Goal: Task Accomplishment & Management: Manage account settings

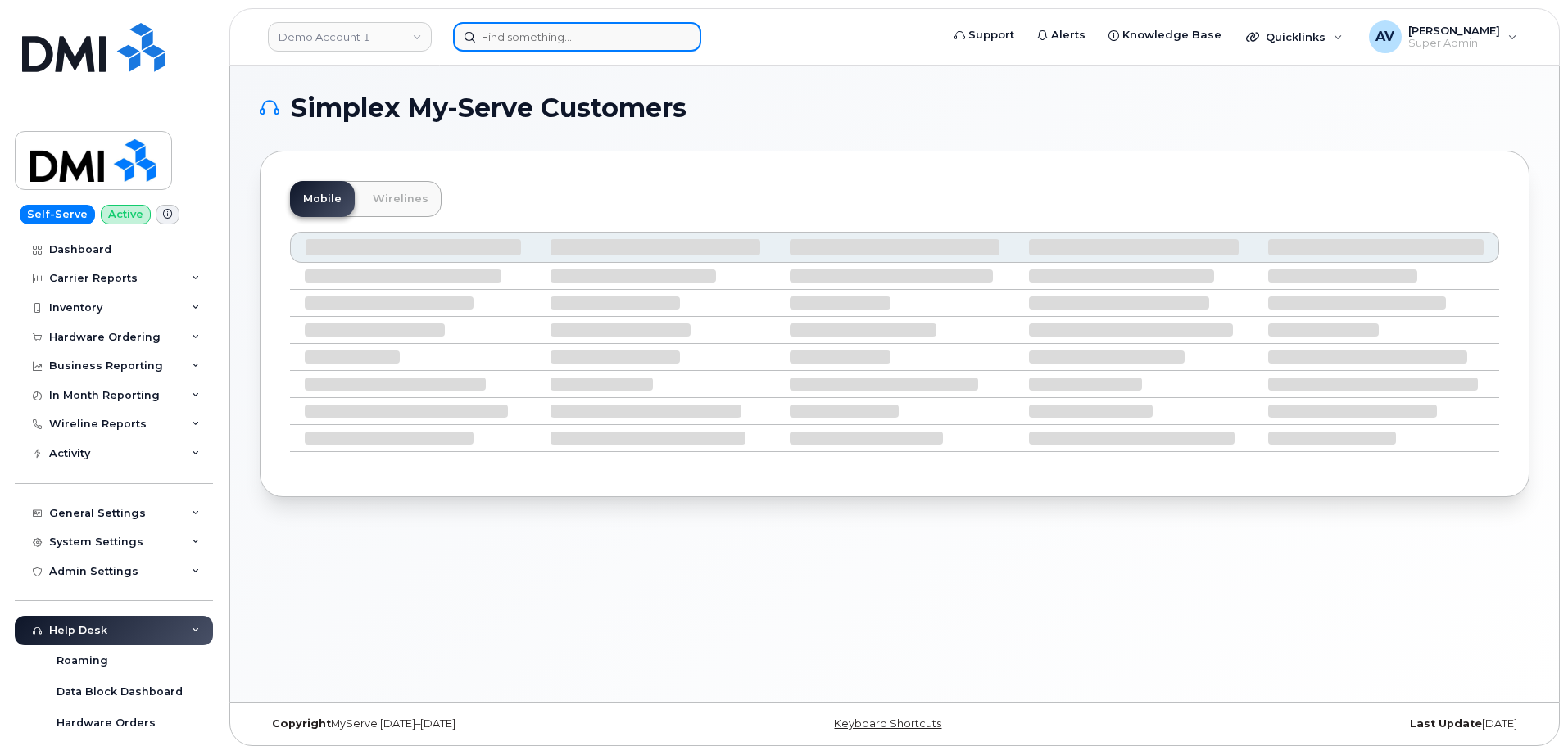
click at [612, 43] on input at bounding box center [577, 37] width 248 height 29
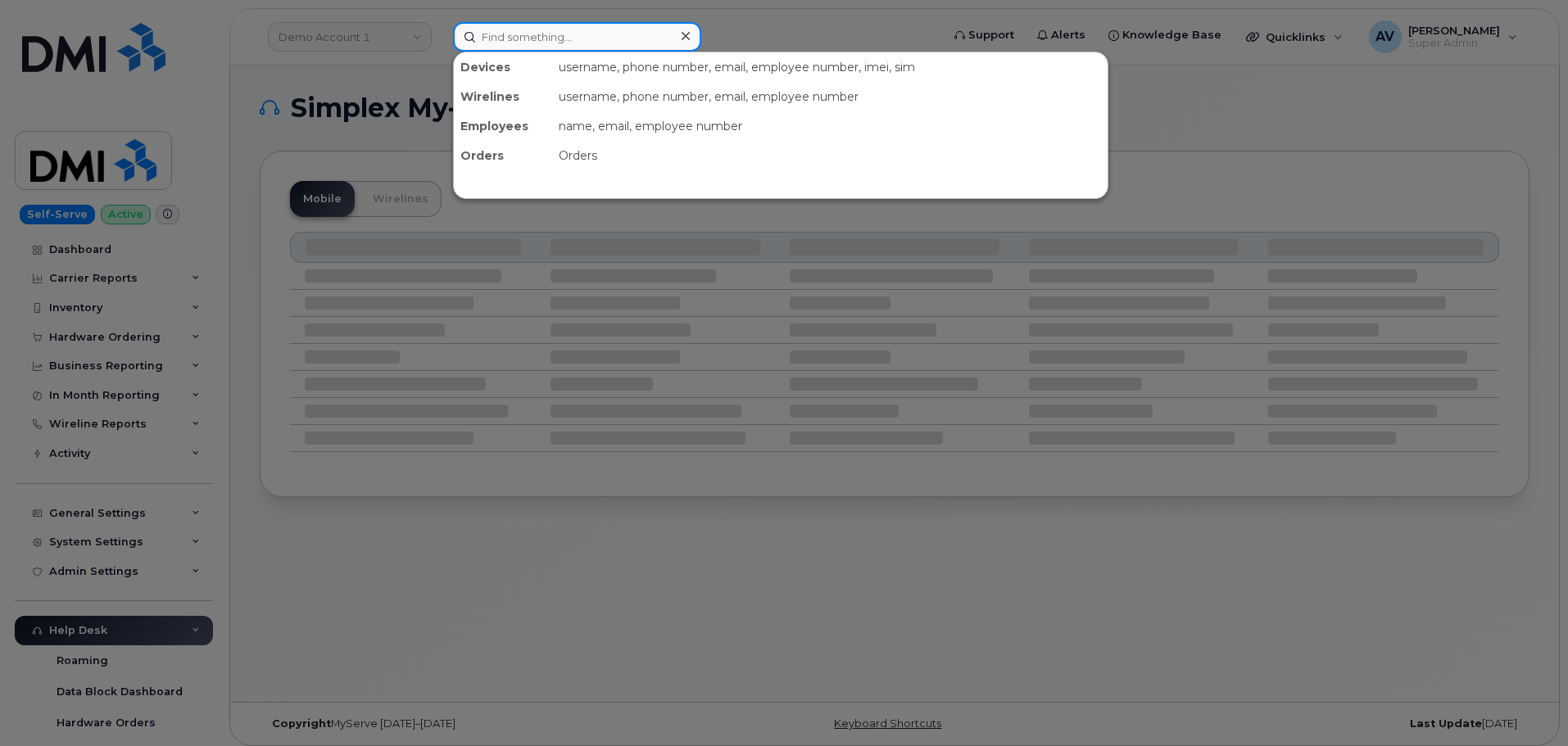
paste input "[PERSON_NAME]"
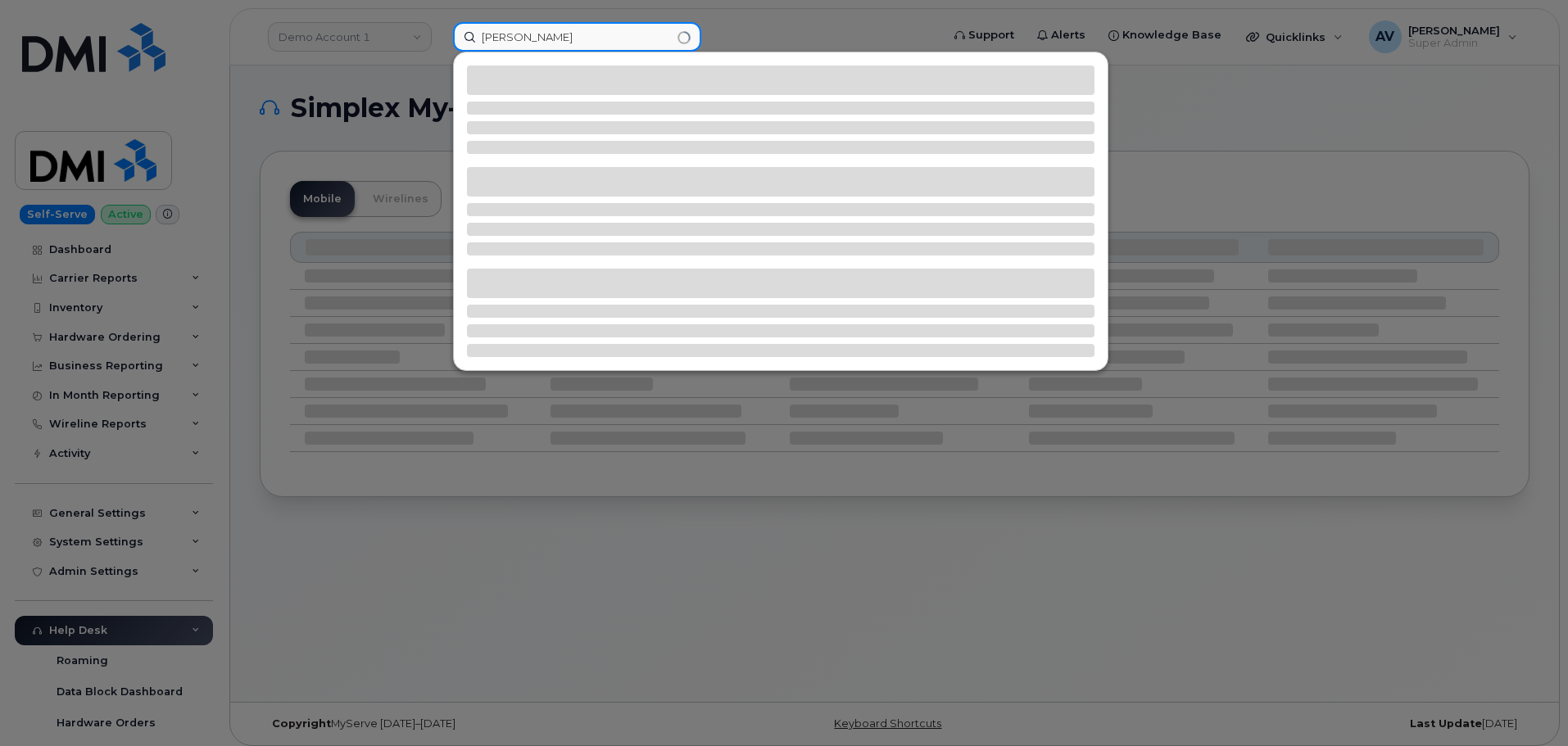
type input "[PERSON_NAME]"
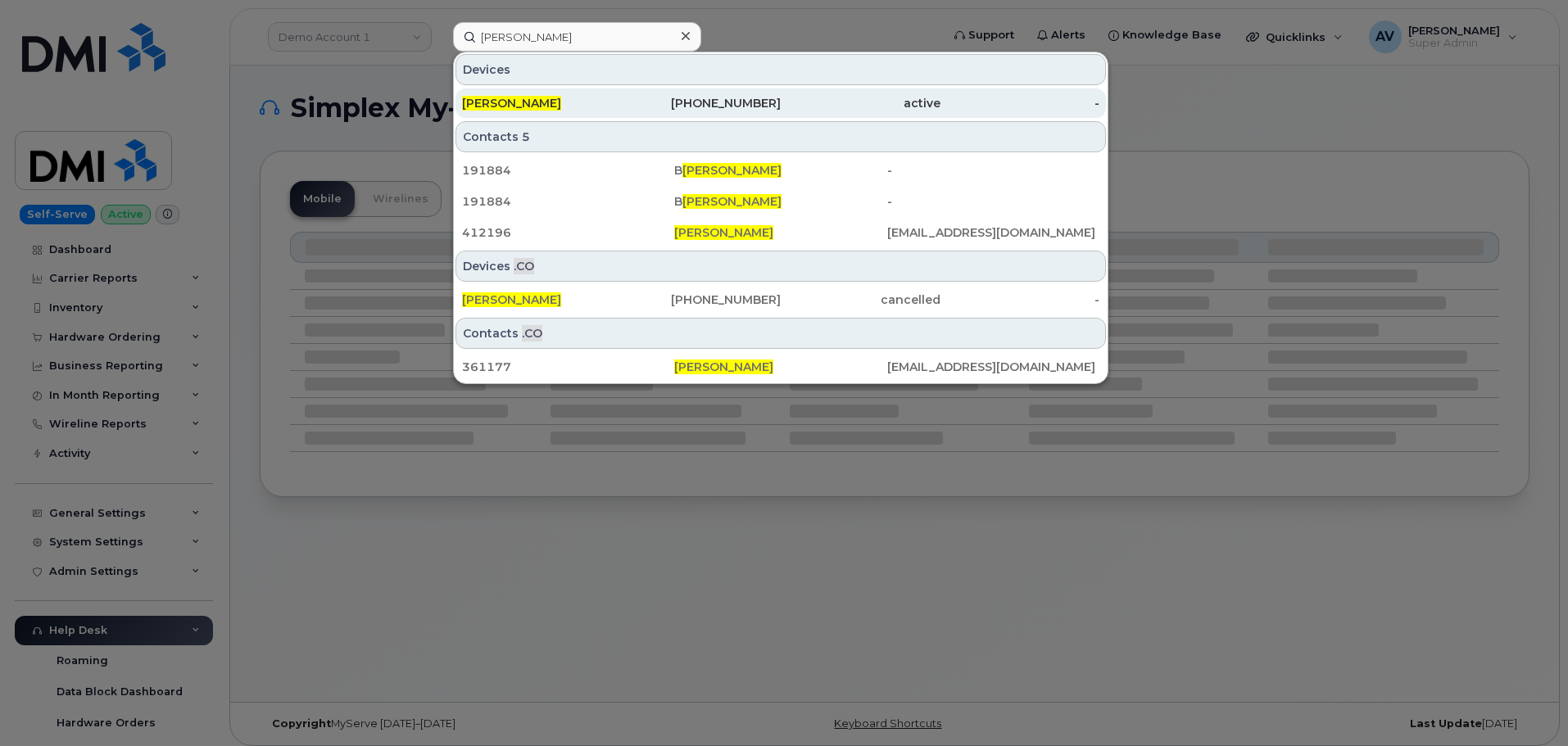
click at [609, 108] on div "Ryan Matlock" at bounding box center [542, 102] width 160 height 16
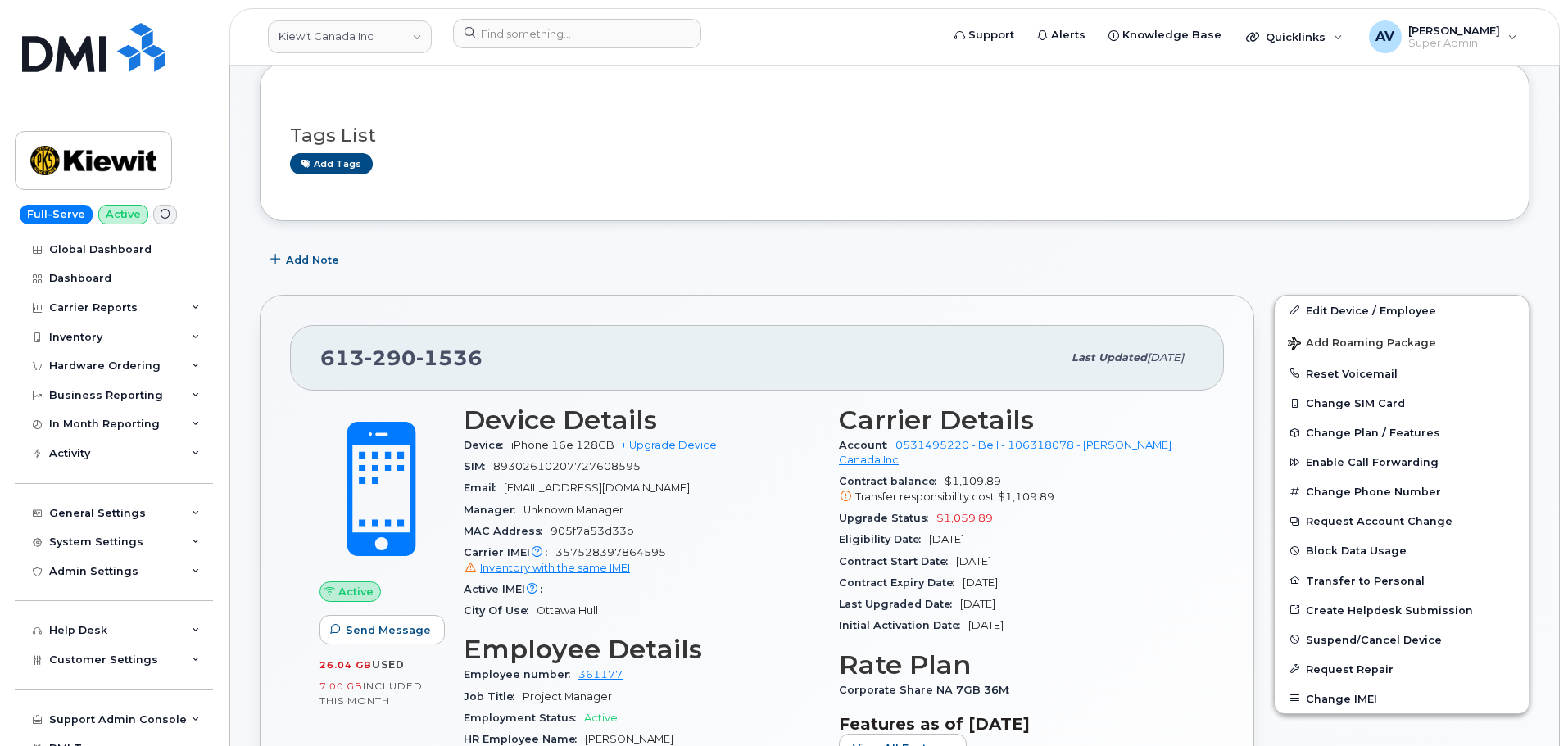
scroll to position [246, 0]
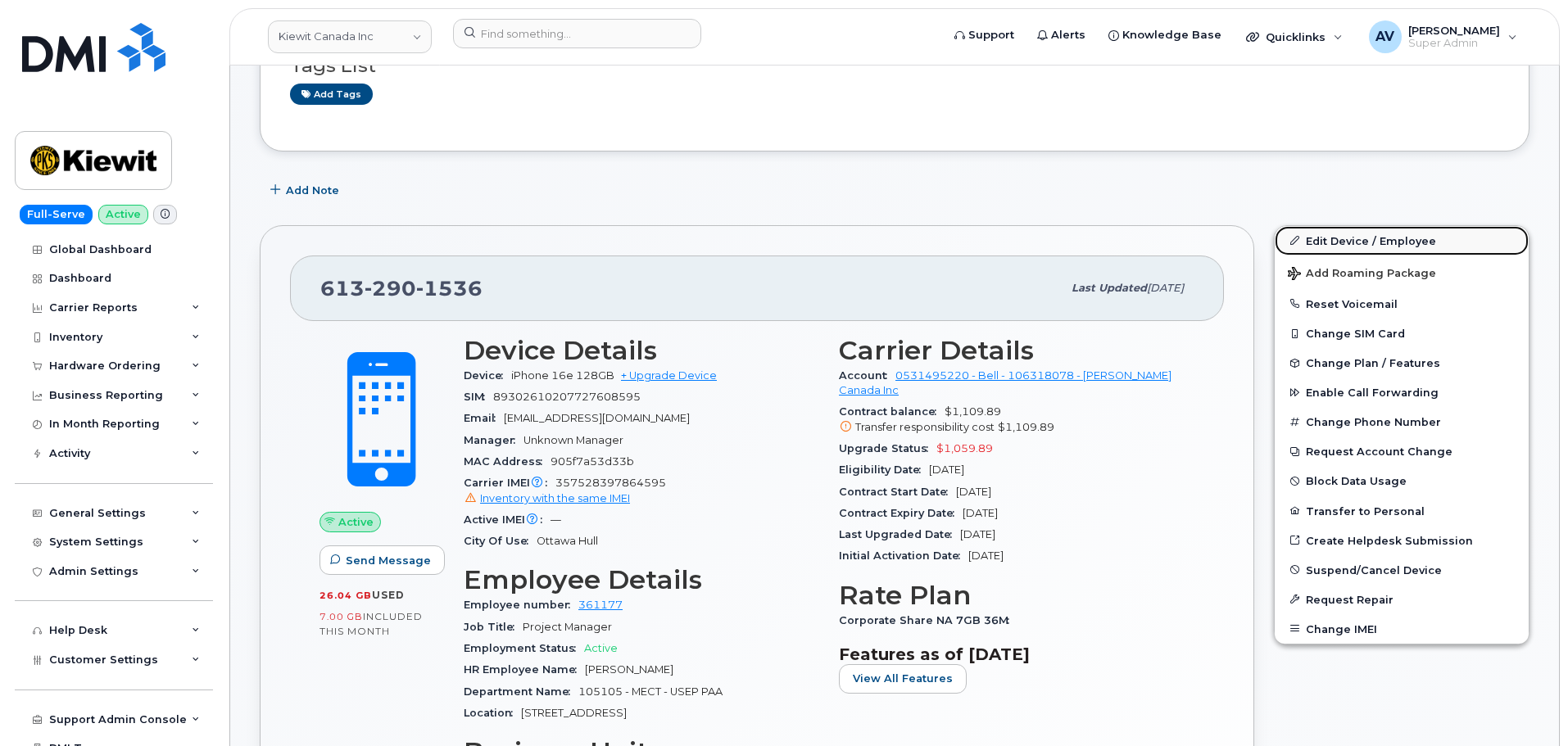
click at [1323, 243] on link "Edit Device / Employee" at bounding box center [1401, 241] width 254 height 29
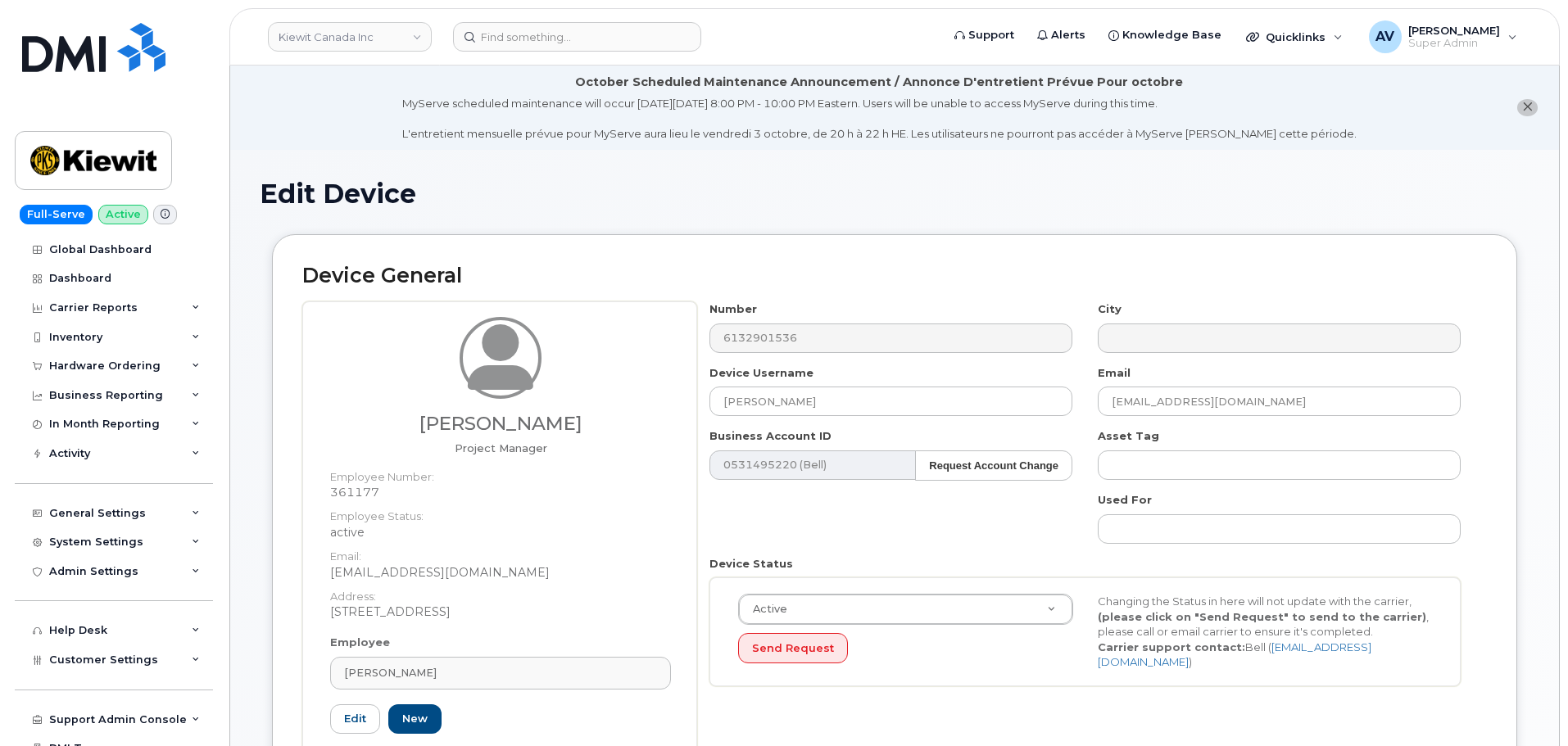
select select "14059"
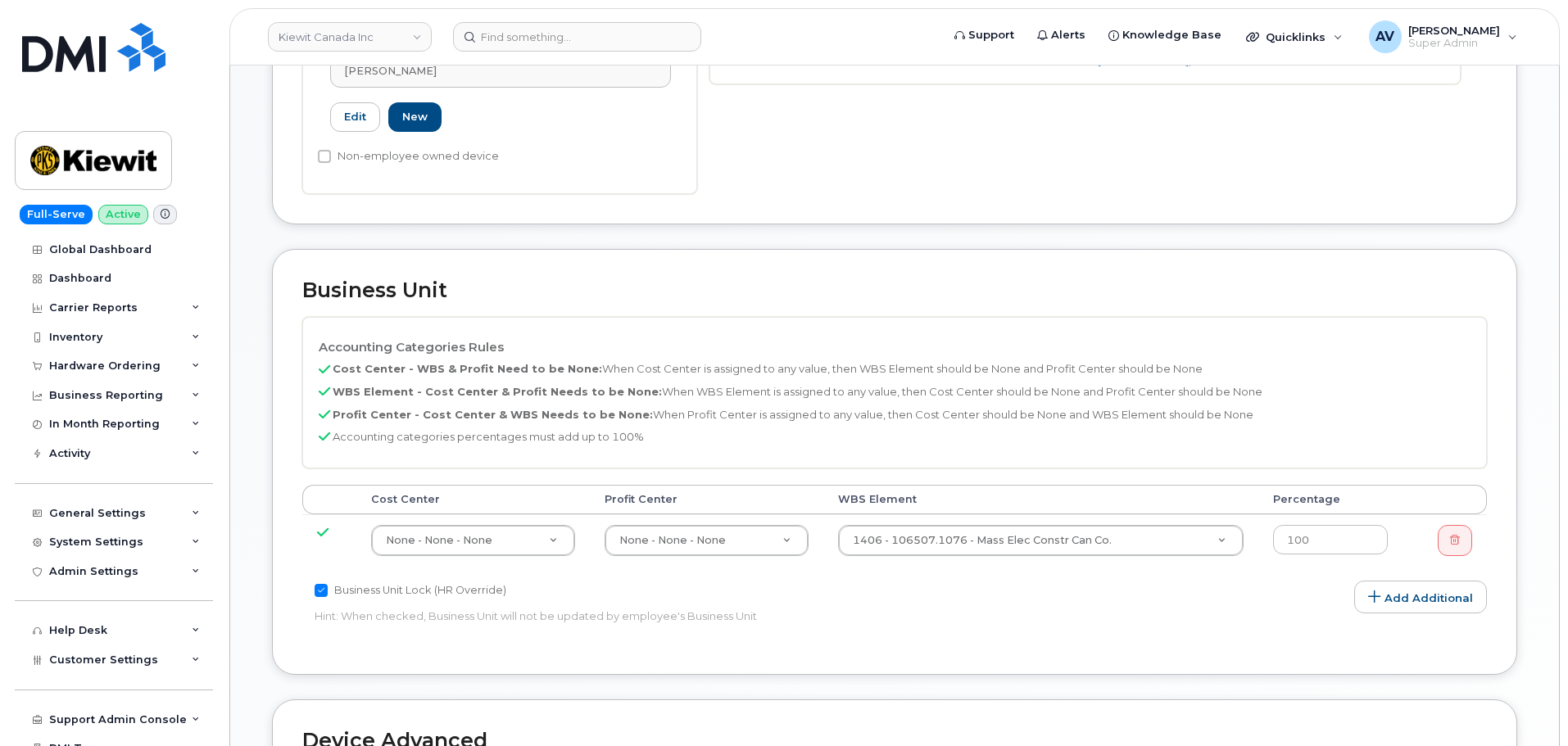
scroll to position [656, 0]
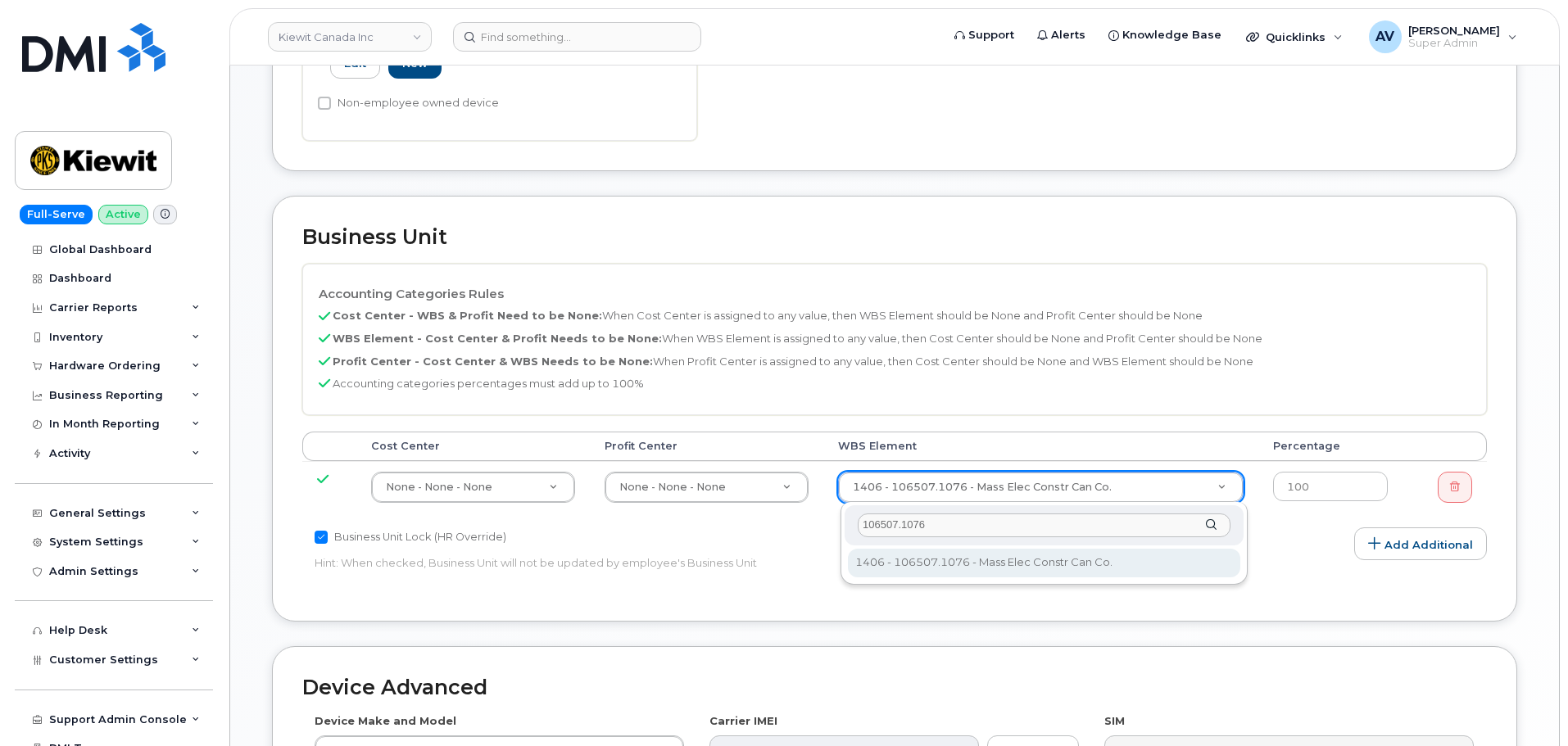
type input "106507.1076"
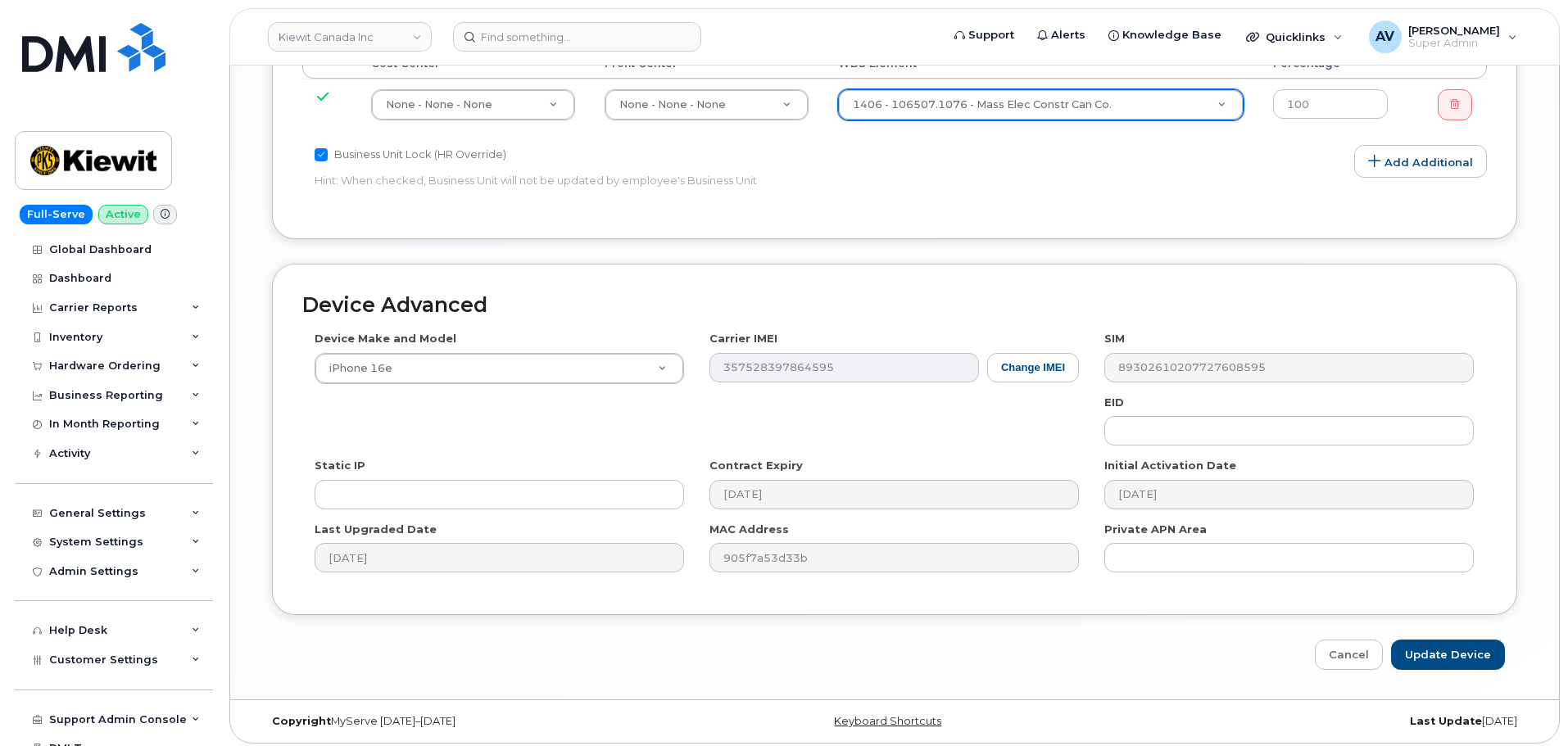
scroll to position [1044, 0]
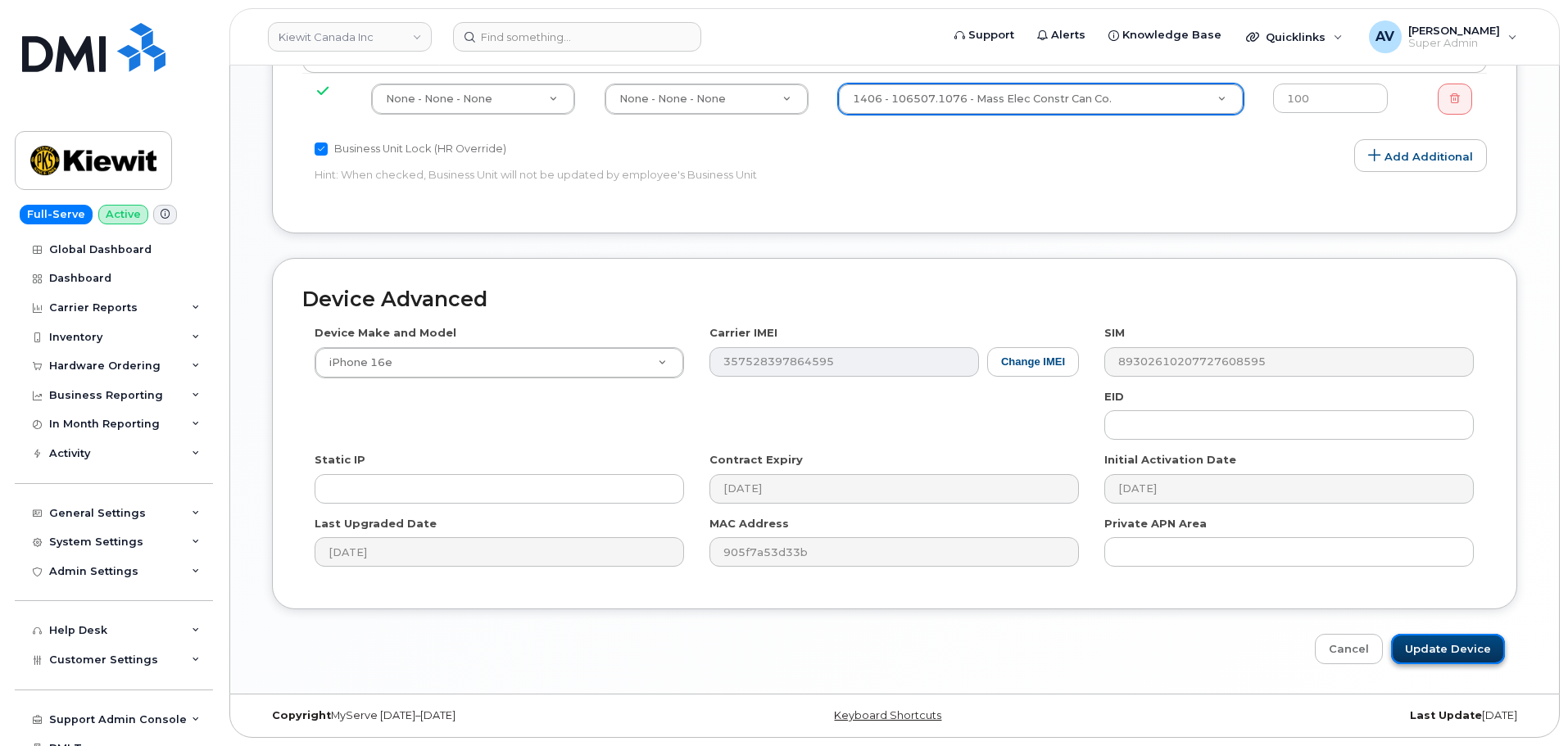
click at [1450, 648] on input "Update Device" at bounding box center [1448, 649] width 114 height 30
type input "Saving..."
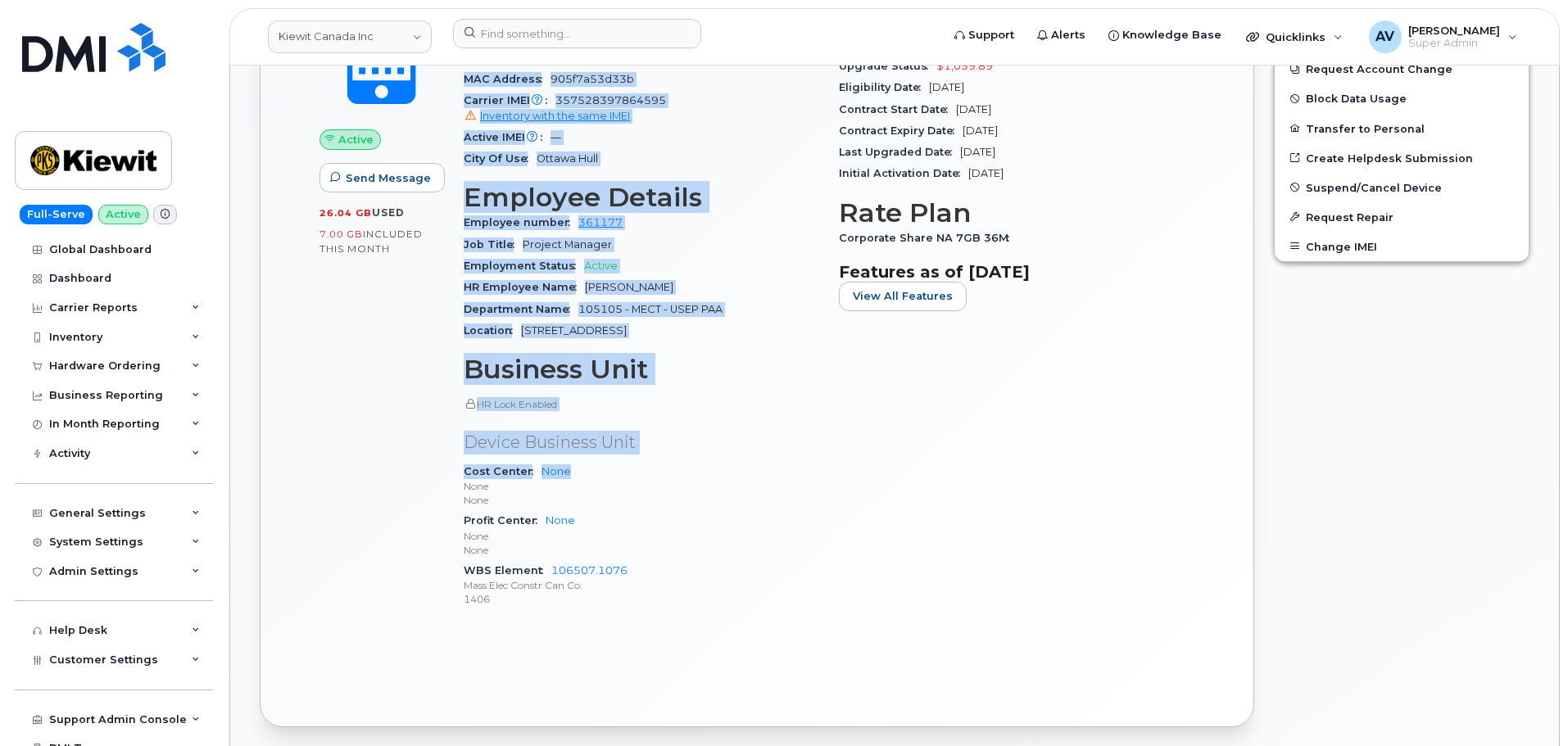
scroll to position [656, 0]
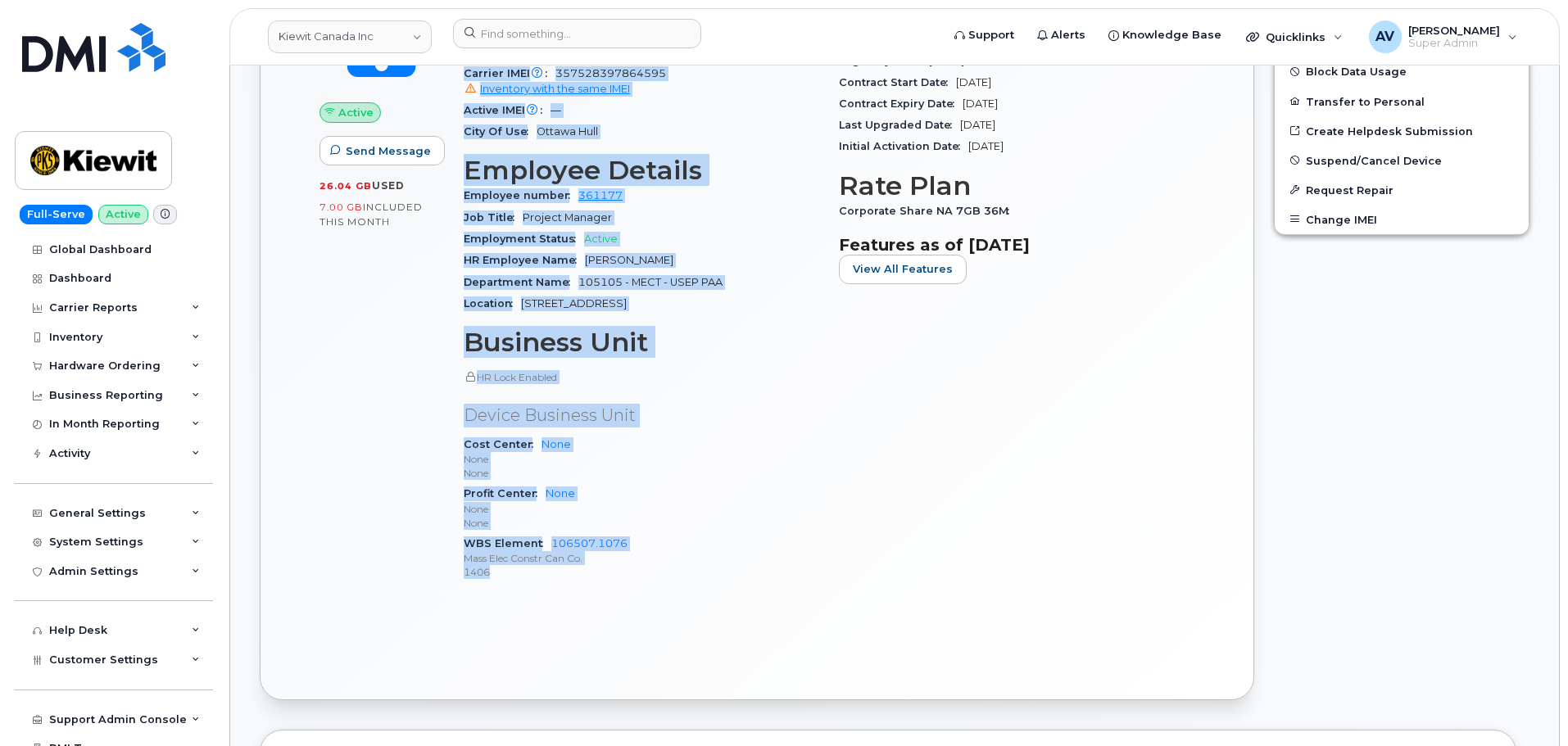
drag, startPoint x: 463, startPoint y: 270, endPoint x: 647, endPoint y: 592, distance: 370.9
click at [647, 592] on div "Device Details Device iPhone 16e 128GB + Upgrade Device SIM 8930261020772760859…" at bounding box center [641, 262] width 375 height 690
copy div "Device Details Device iPhone 16e 128GB + Upgrade Device SIM 8930261020772760859…"
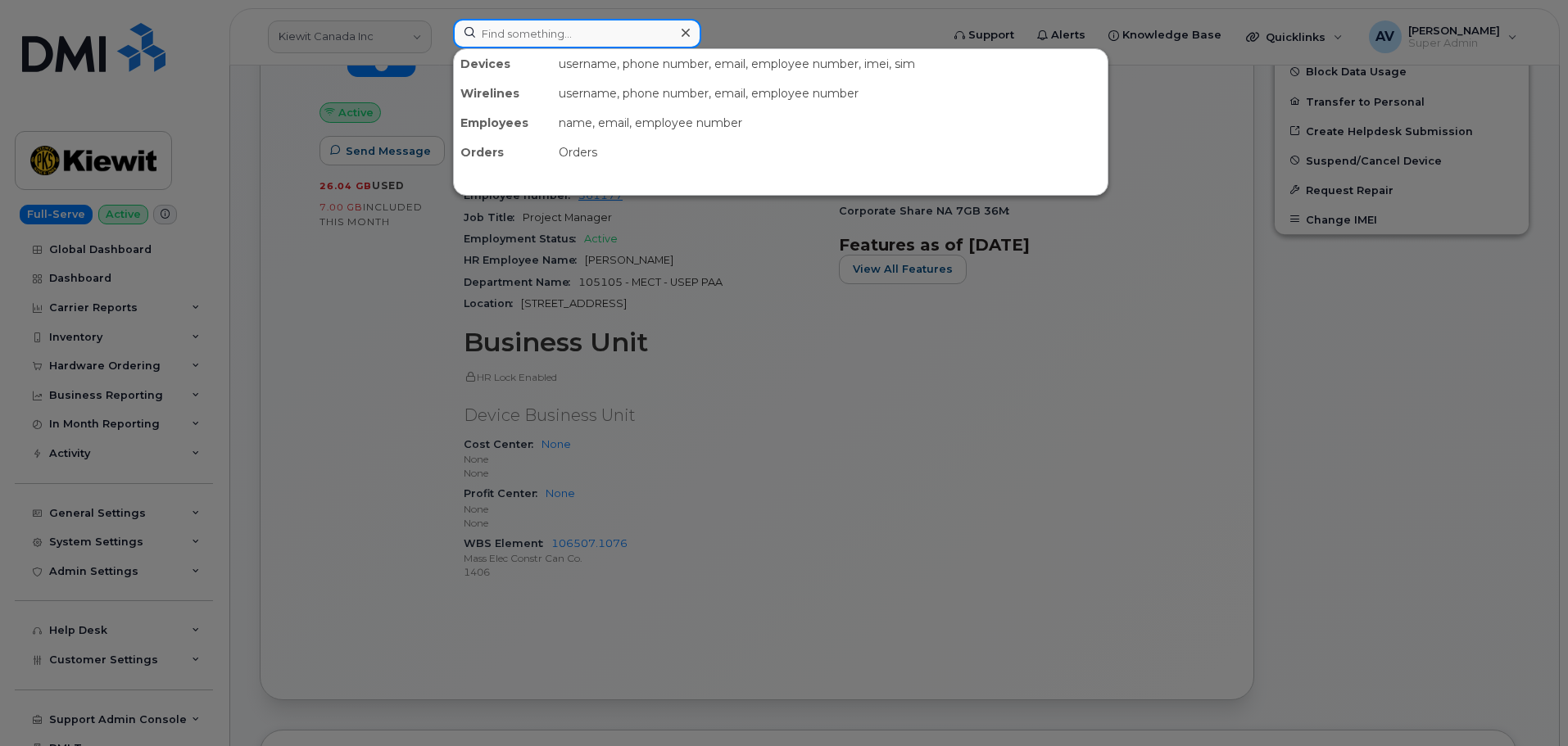
click at [662, 38] on input at bounding box center [577, 34] width 248 height 29
paste input "Hermen Orosco"
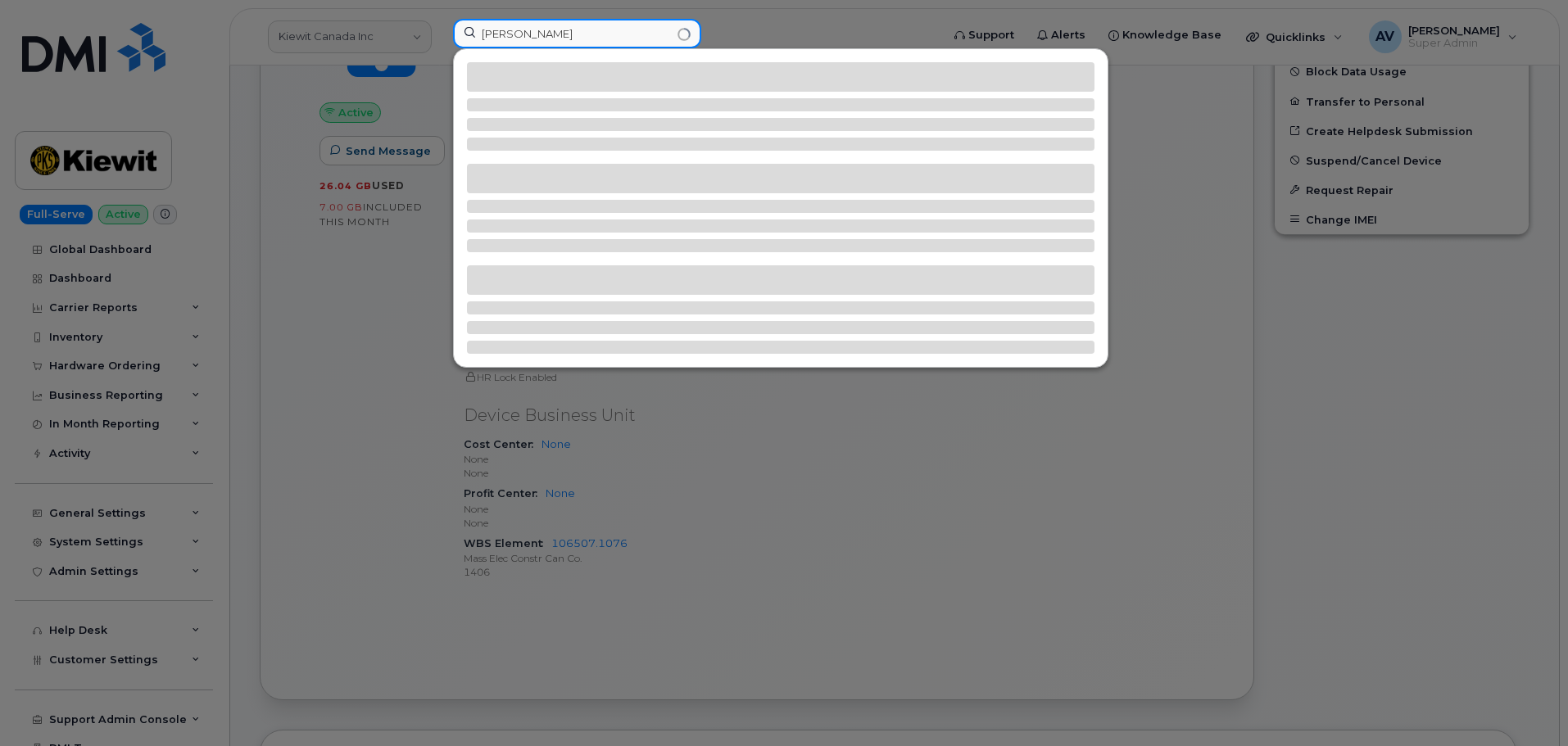
type input "Hermen Orosco"
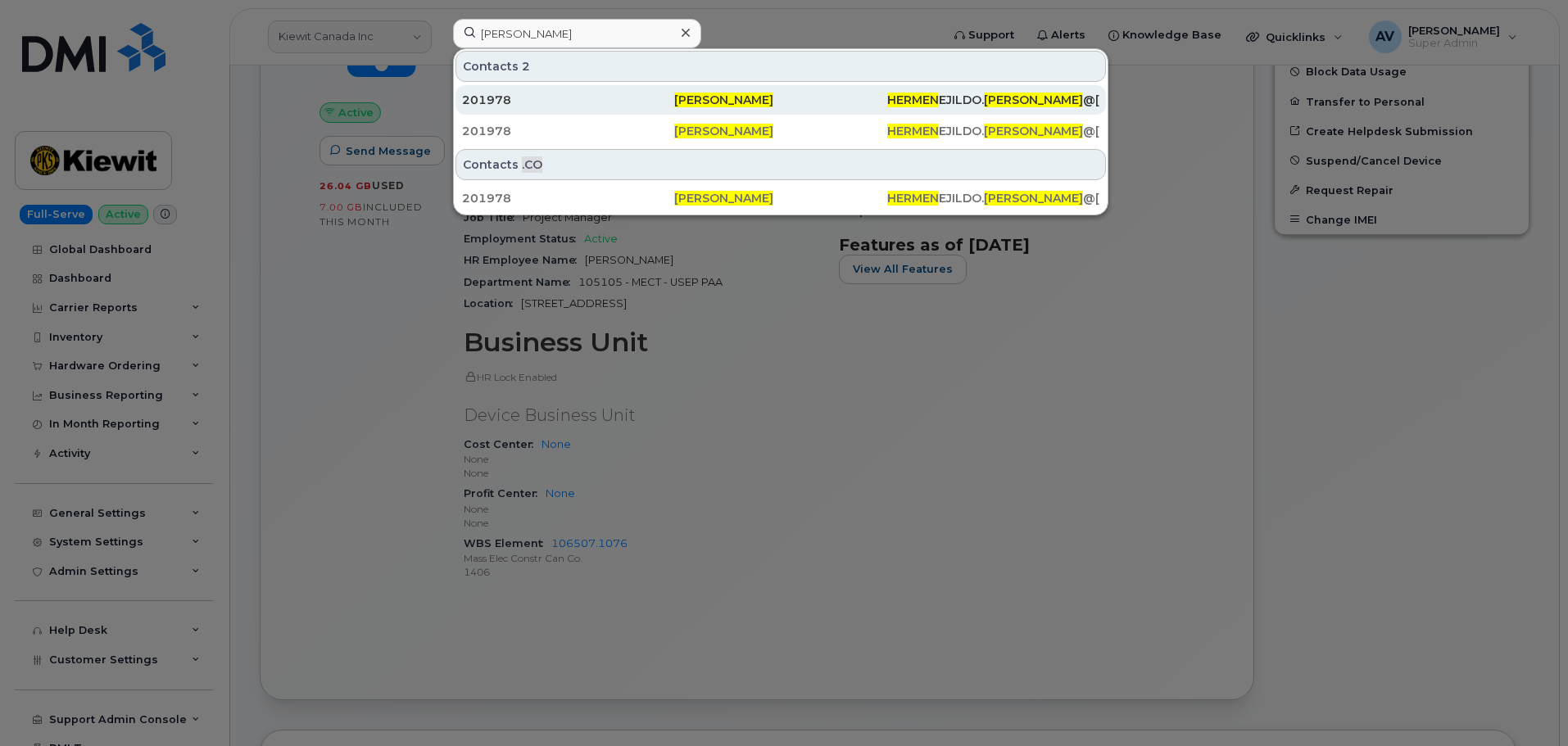
click at [654, 107] on div "201978" at bounding box center [568, 100] width 213 height 16
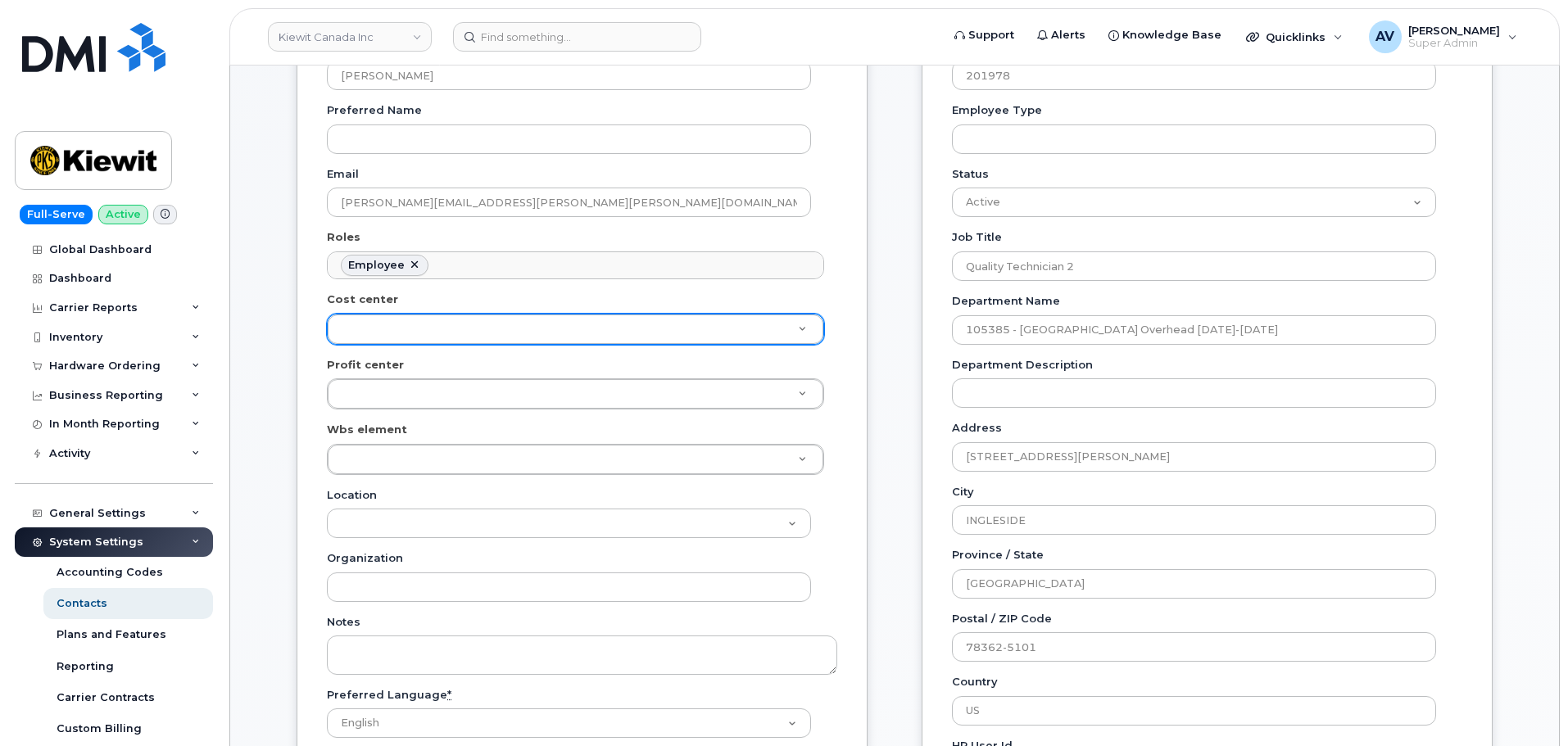
scroll to position [410, 0]
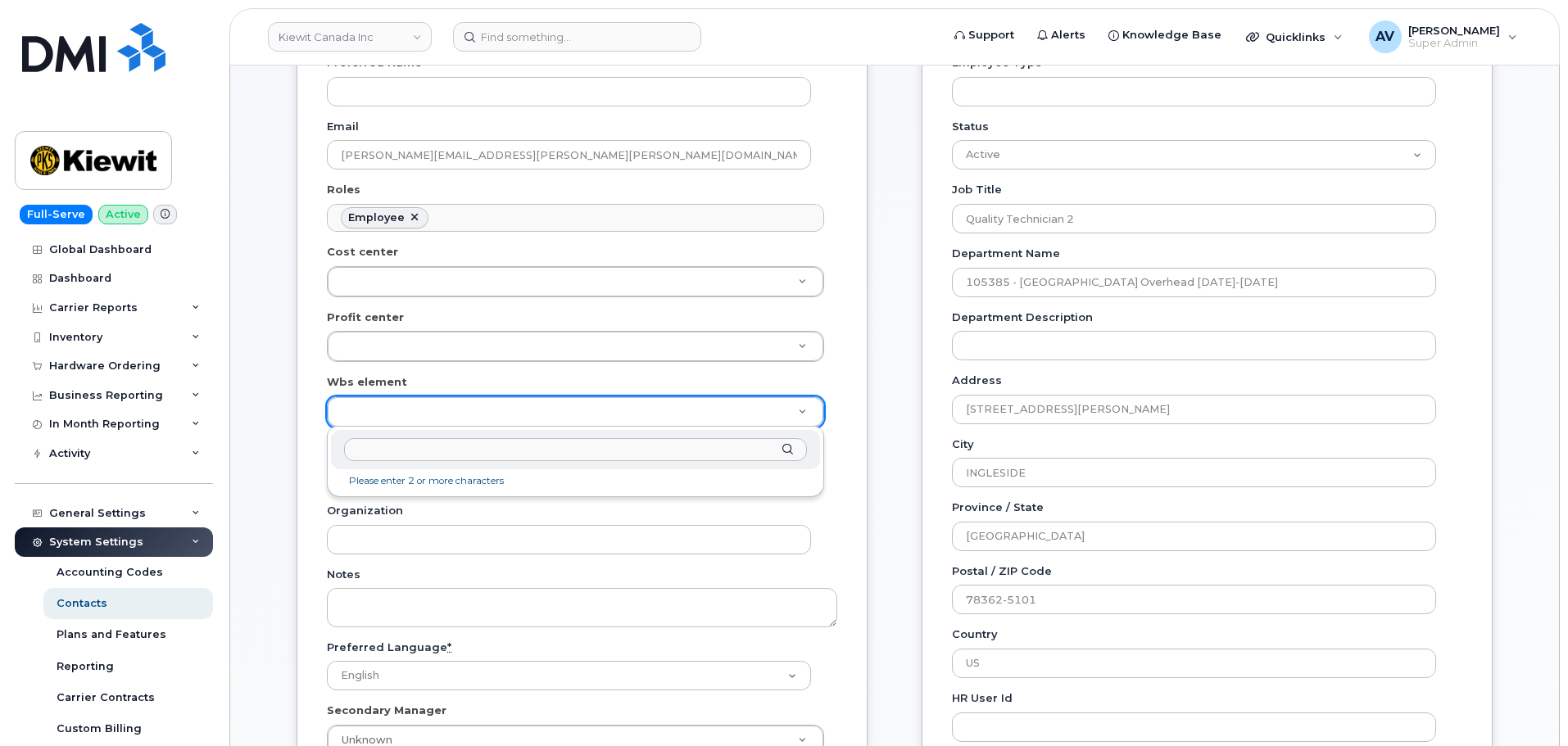
click at [441, 455] on input "text" at bounding box center [576, 450] width 463 height 24
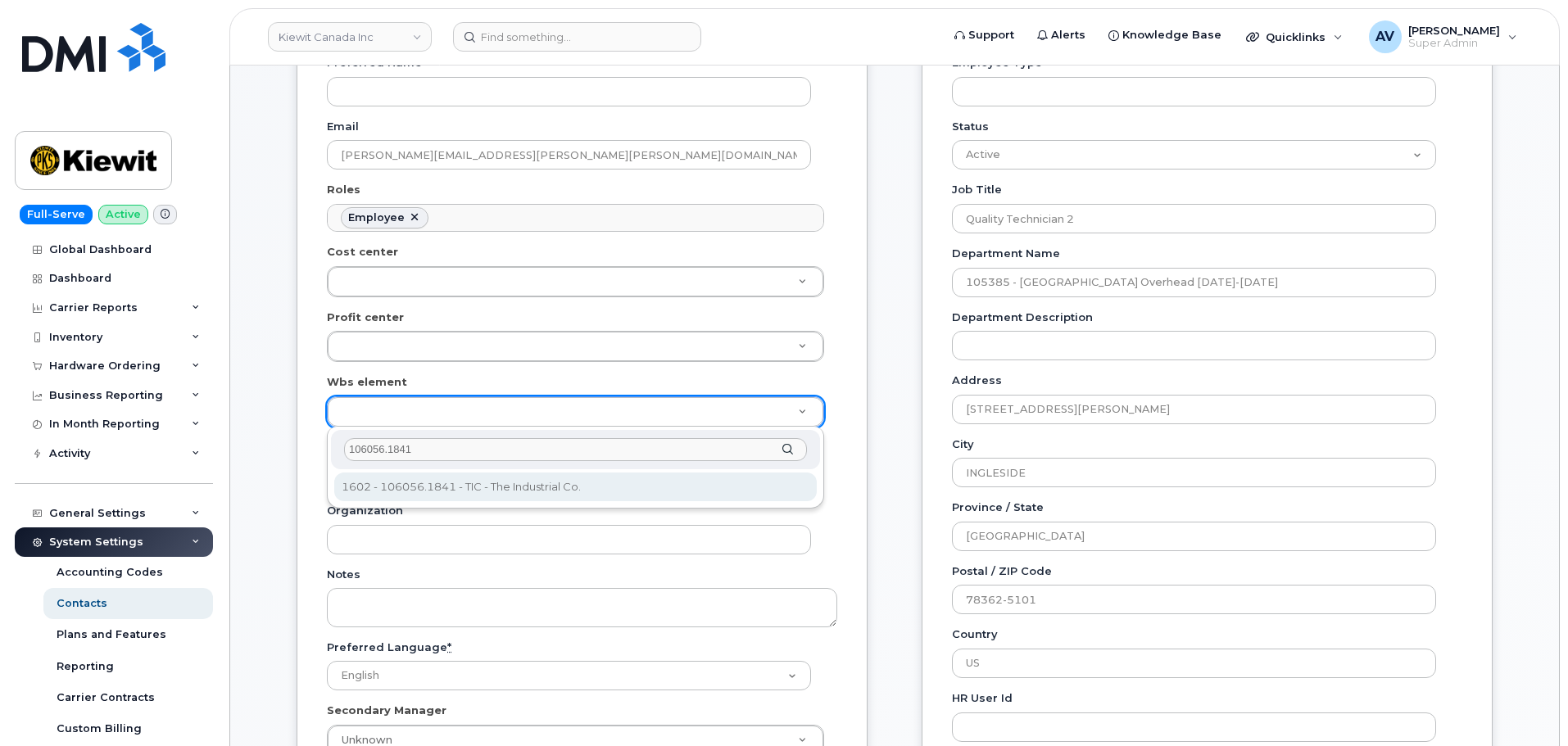
type input "106056.1841"
type input "29642182"
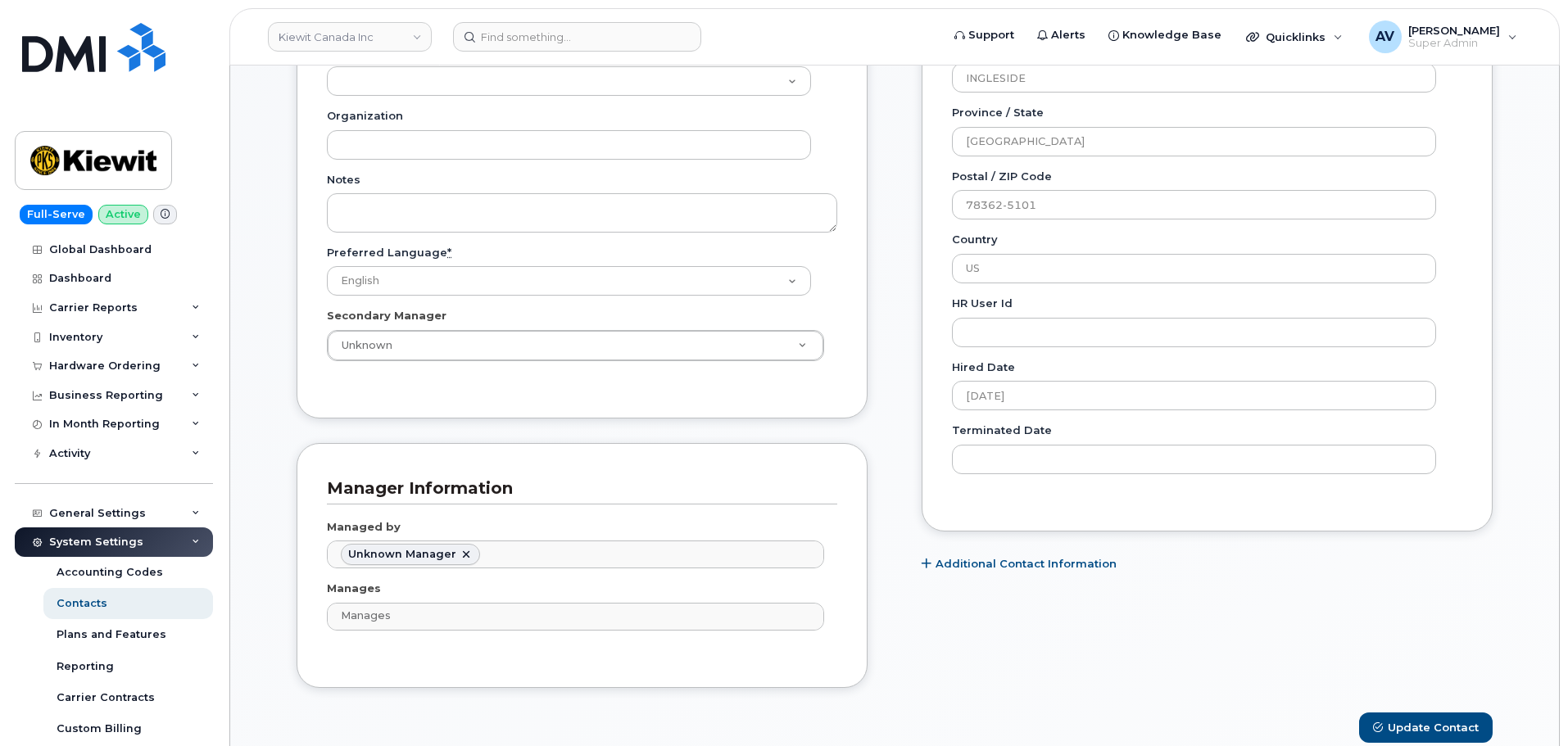
scroll to position [819, 0]
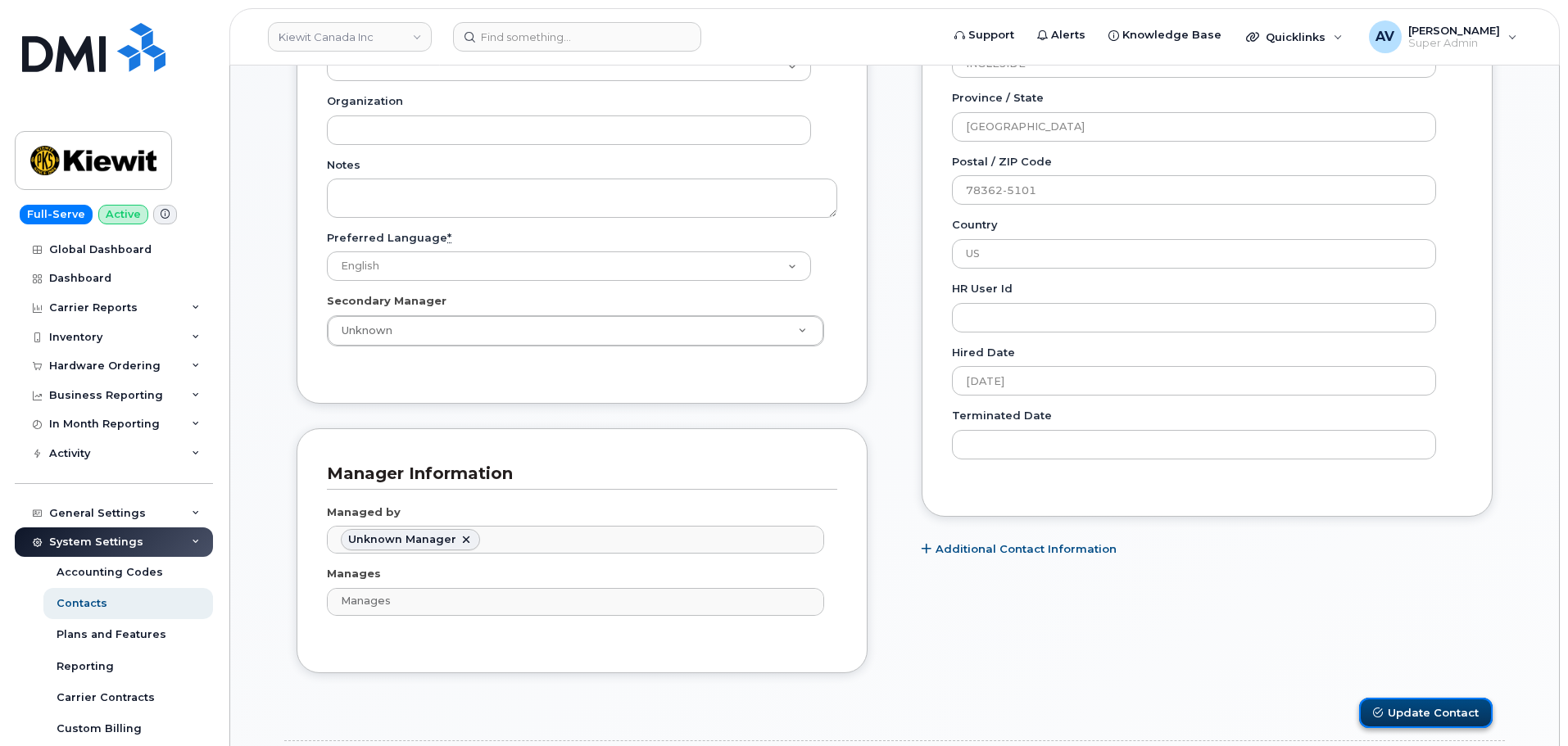
click at [1440, 708] on button "Update Contact" at bounding box center [1425, 712] width 133 height 30
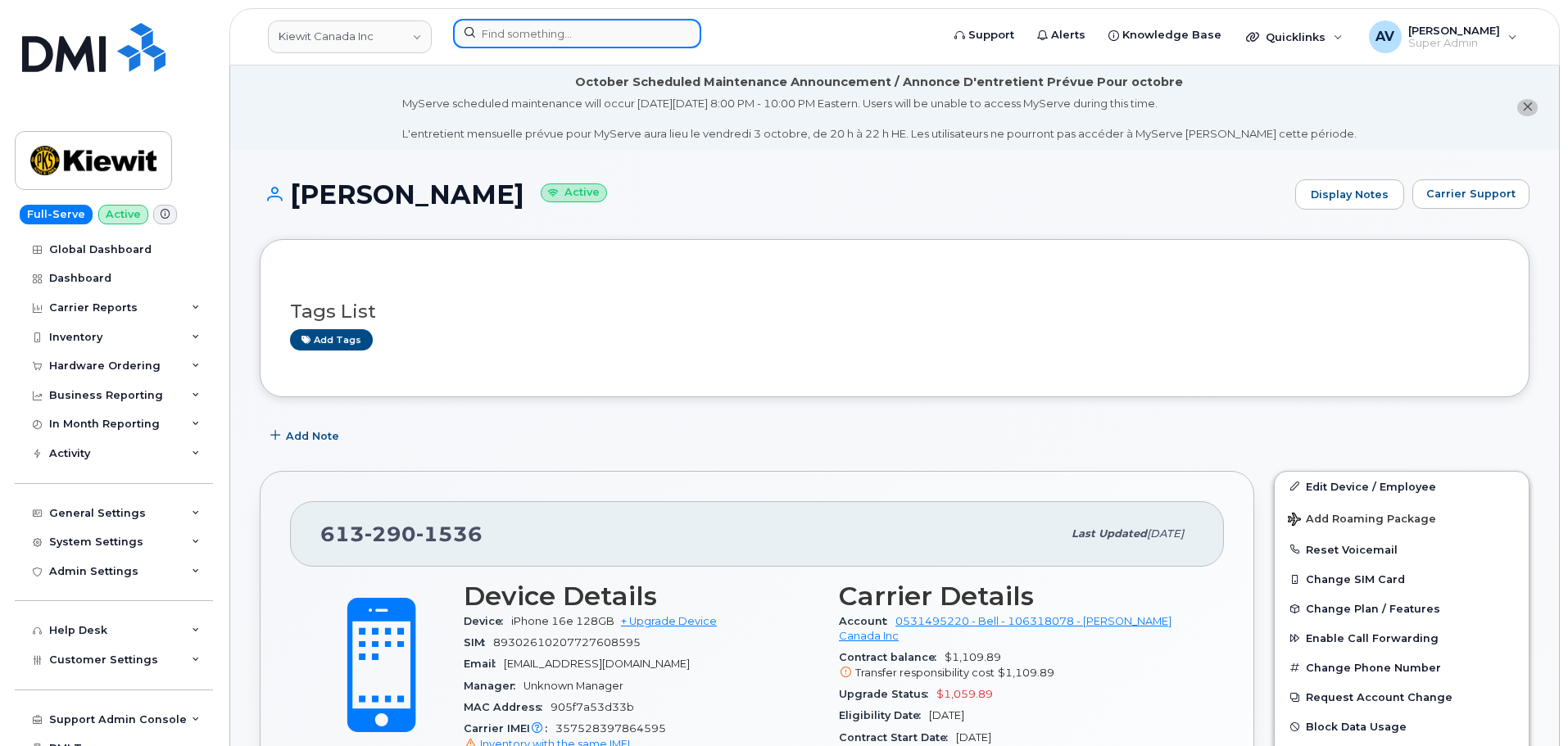
click at [578, 24] on input at bounding box center [577, 34] width 248 height 29
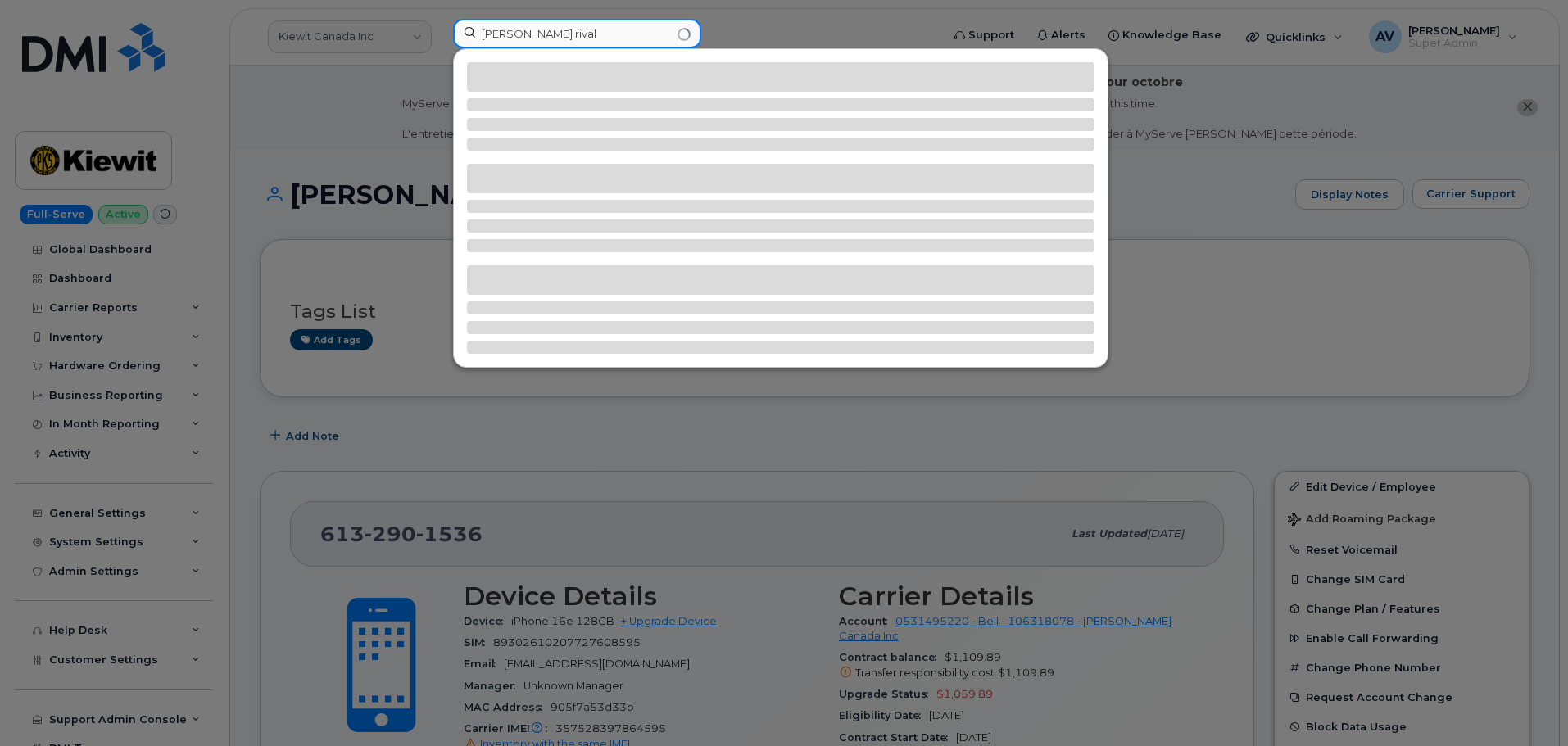
type input "[PERSON_NAME] rival"
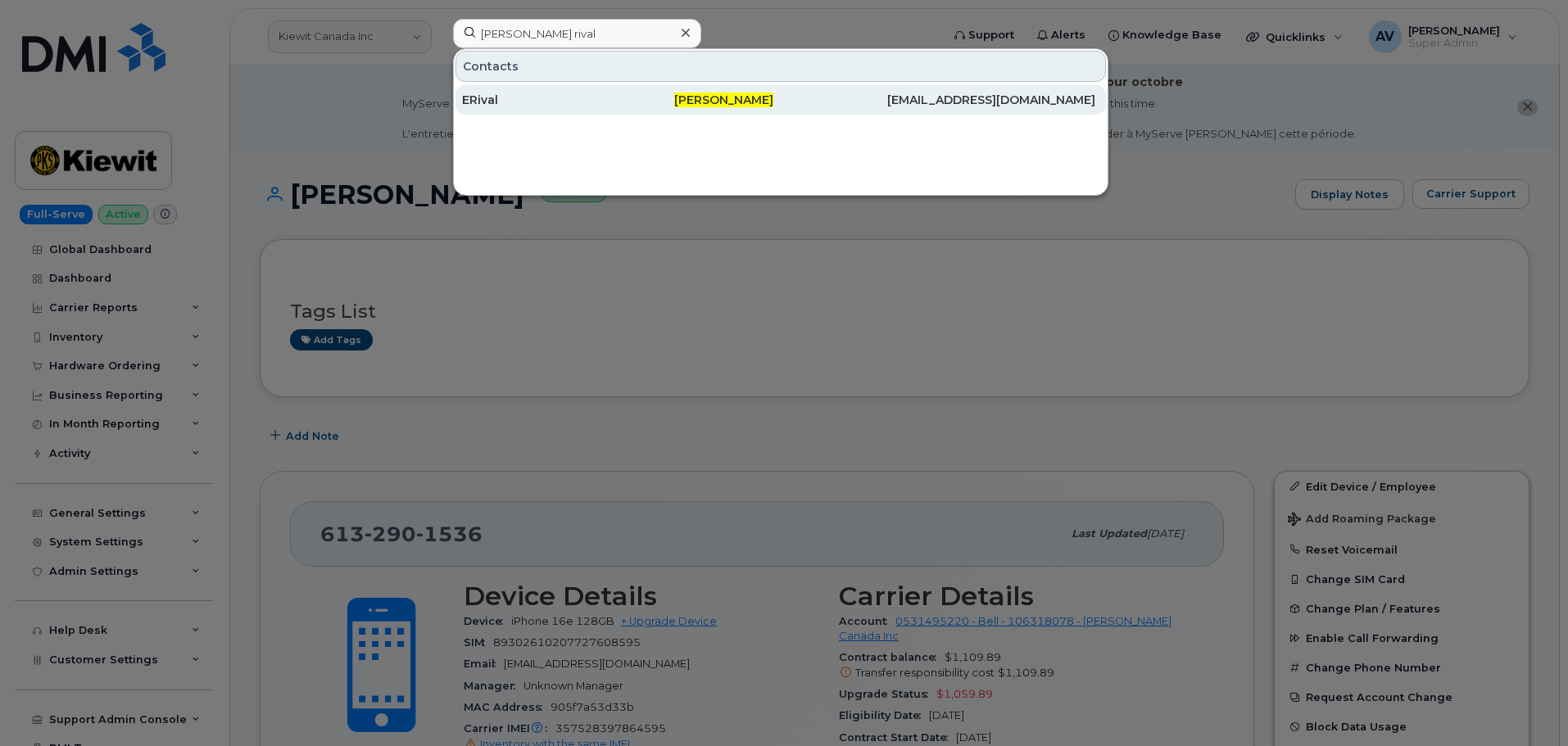
click at [579, 91] on div "ERival" at bounding box center [568, 100] width 213 height 29
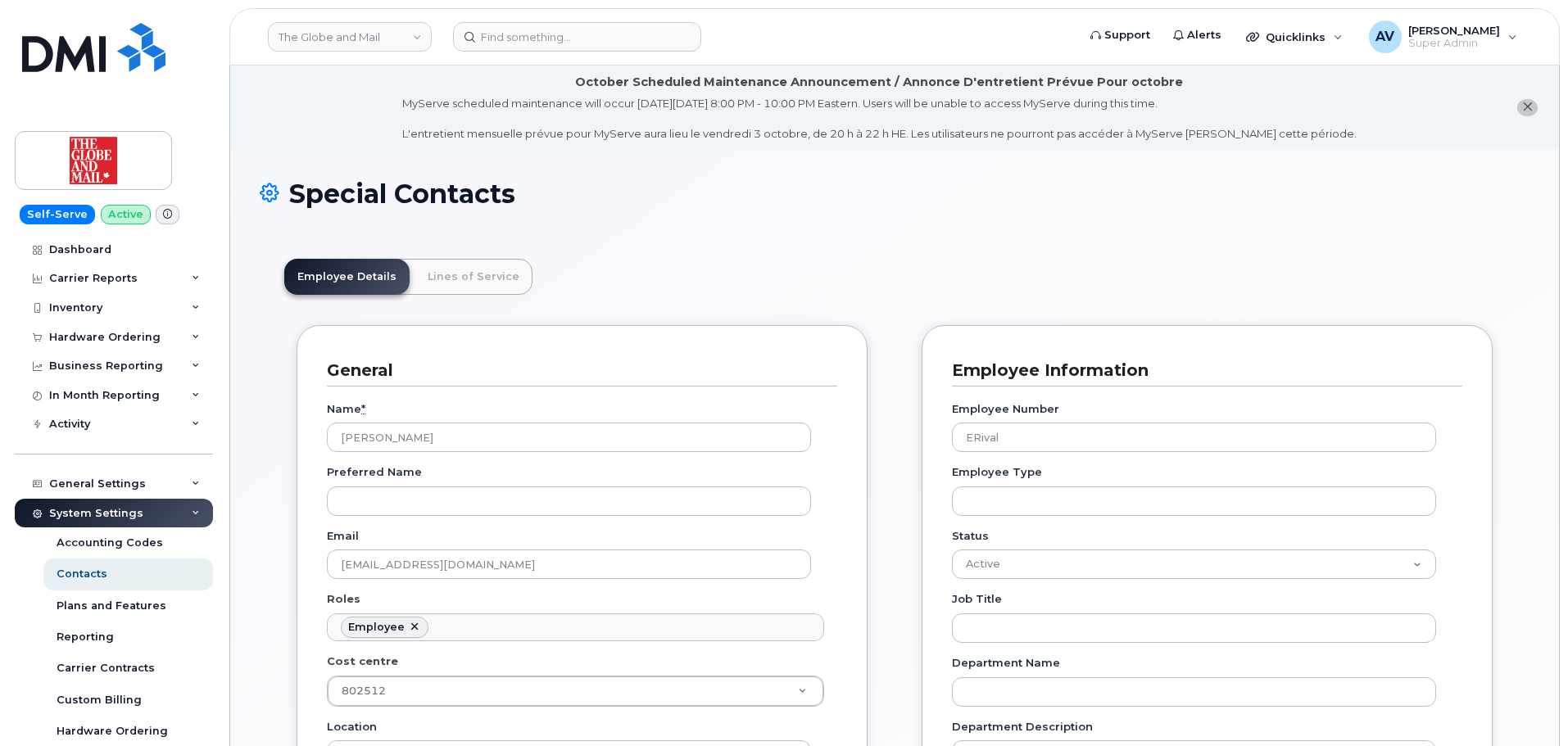
scroll to position [48, 0]
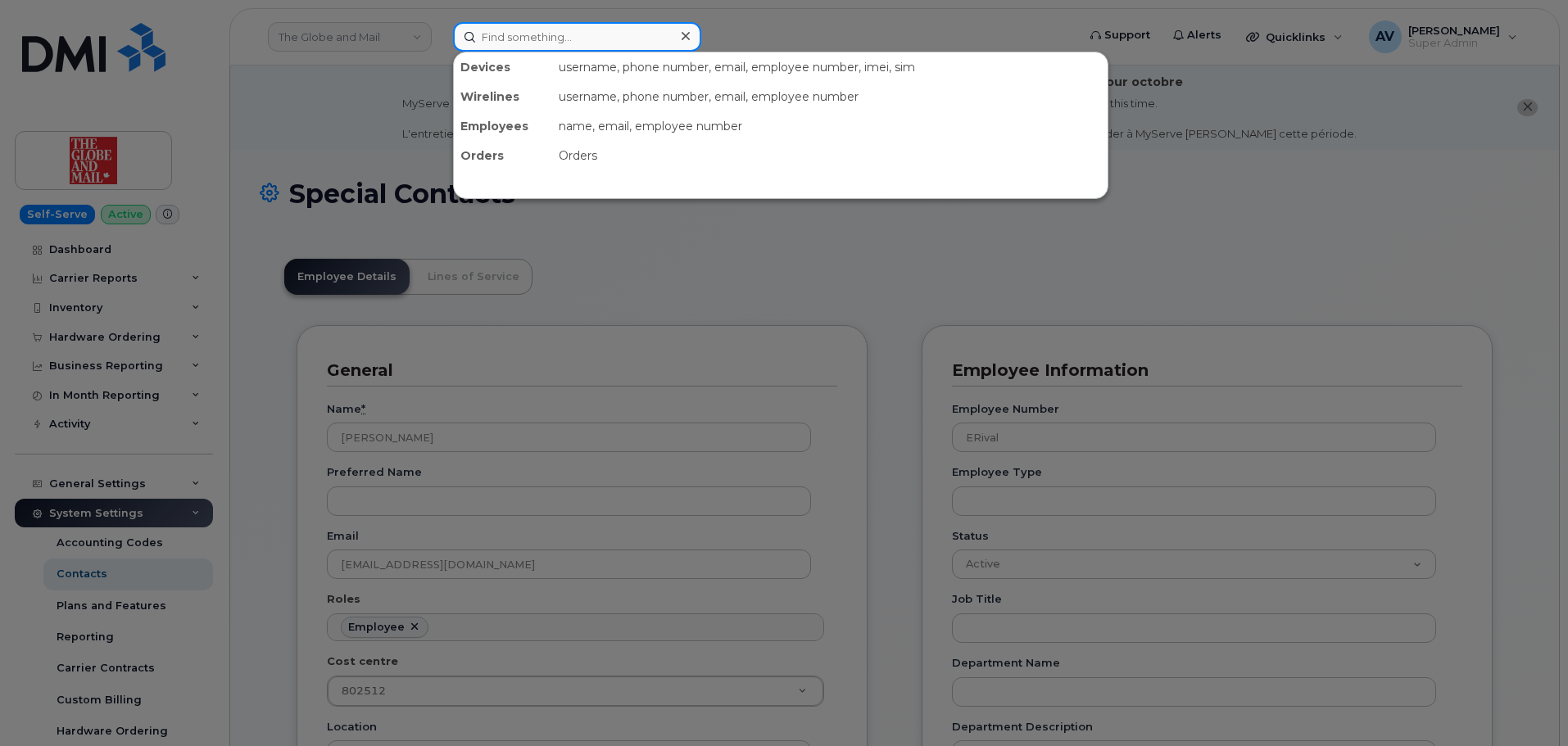
click at [546, 32] on input at bounding box center [577, 37] width 248 height 29
paste input "[PERSON_NAME]"
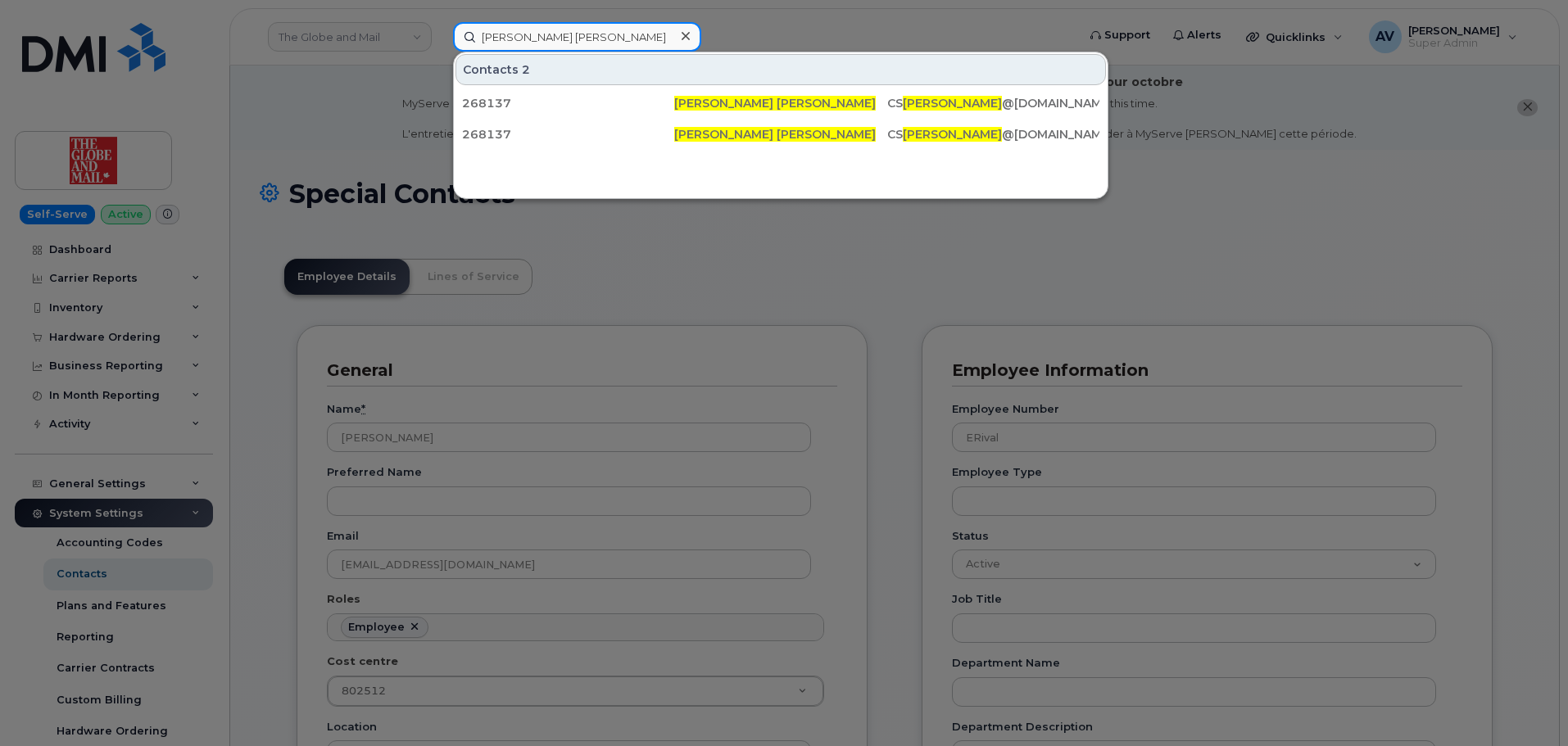
type input "Christ Christenson"
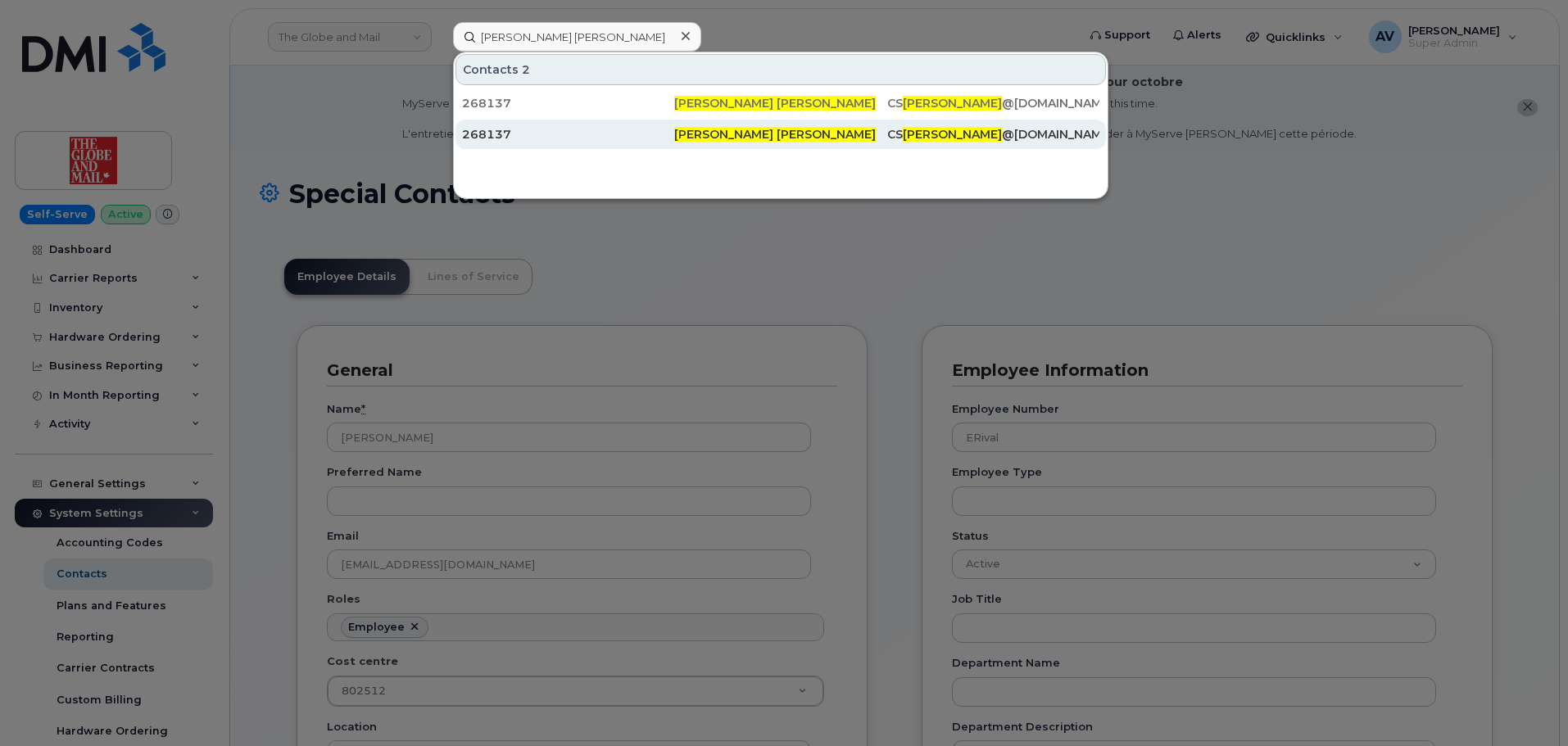
drag, startPoint x: 595, startPoint y: 107, endPoint x: 590, endPoint y: 146, distance: 39.3
click at [595, 107] on div "268137" at bounding box center [568, 102] width 213 height 16
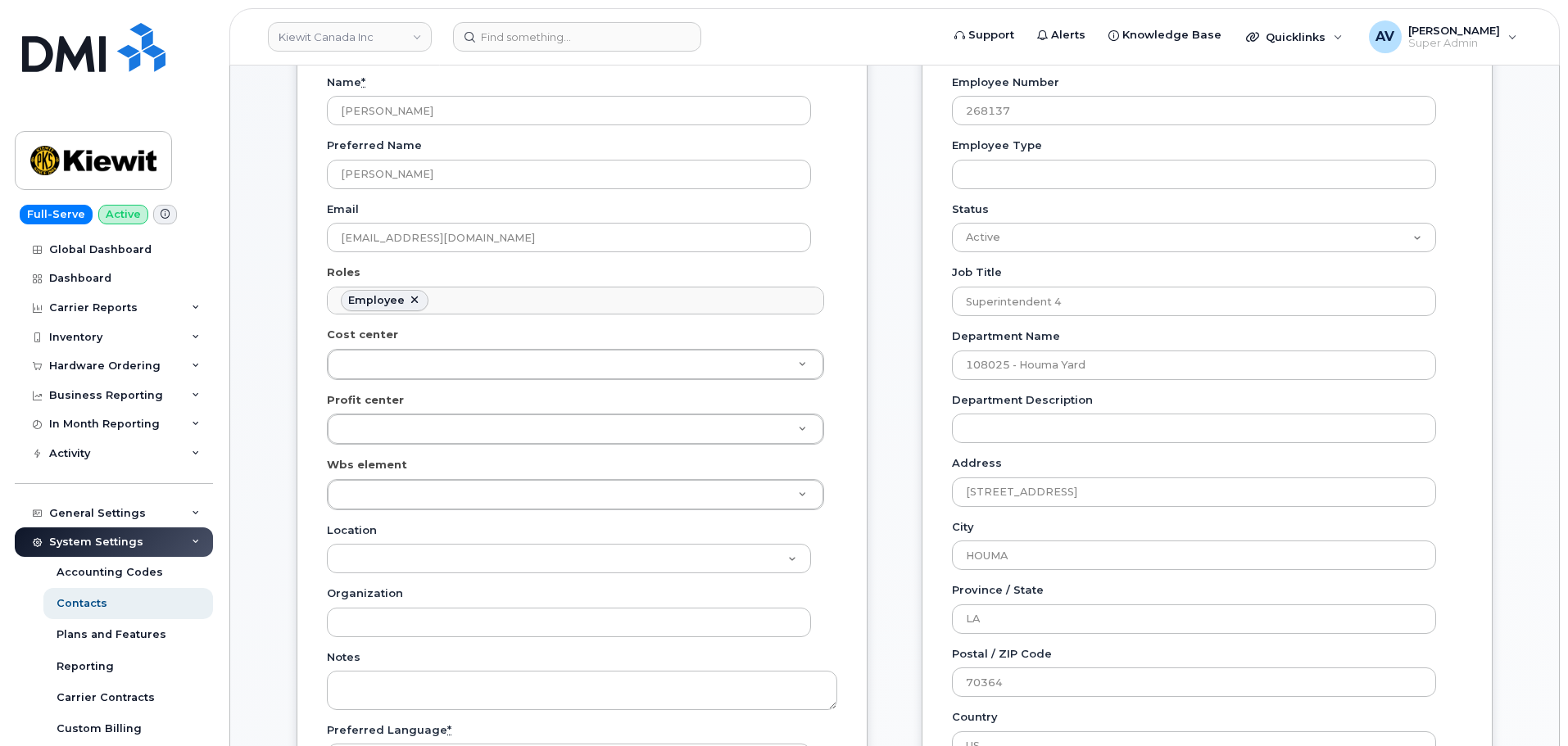
scroll to position [328, 0]
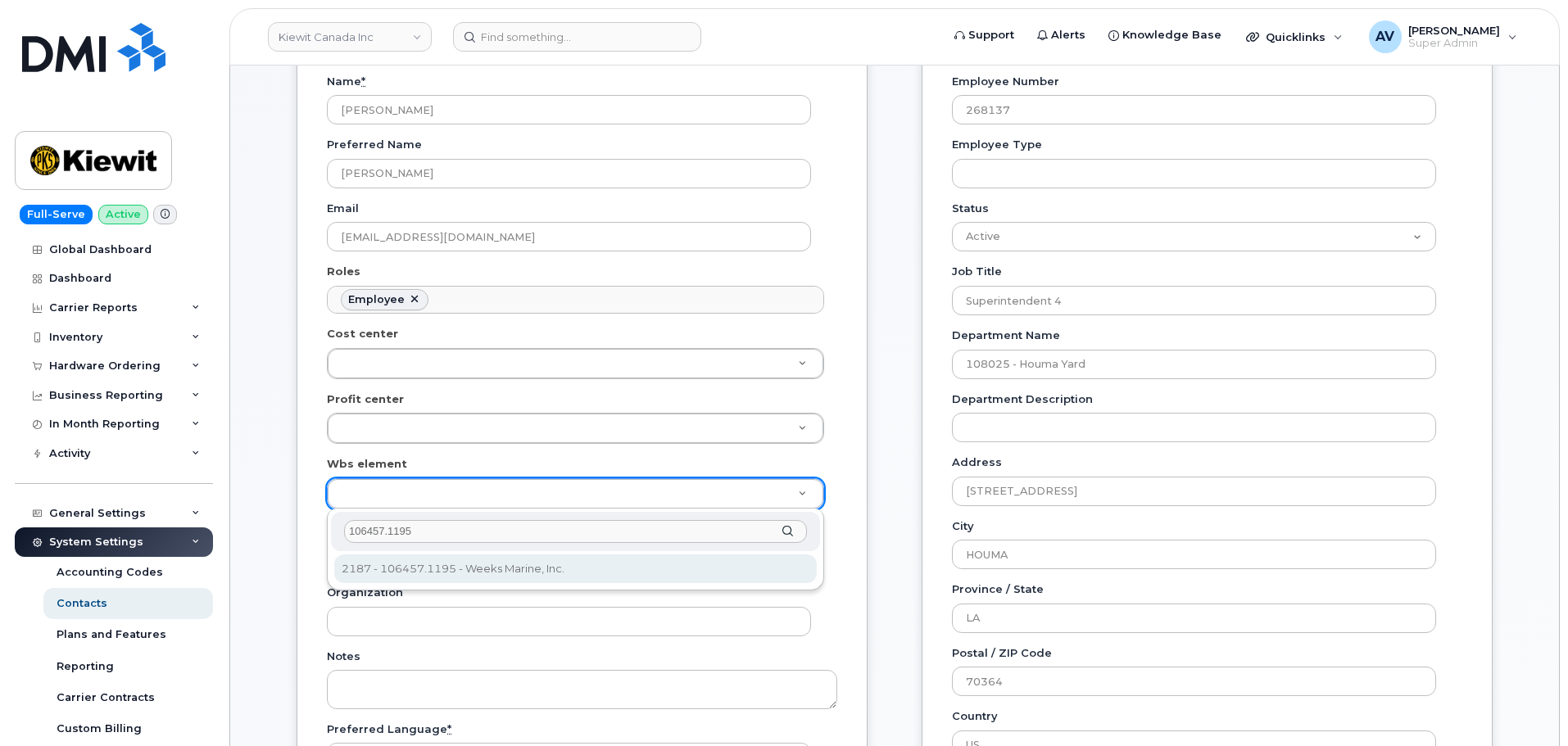
type input "106457.1195"
type input "35531884"
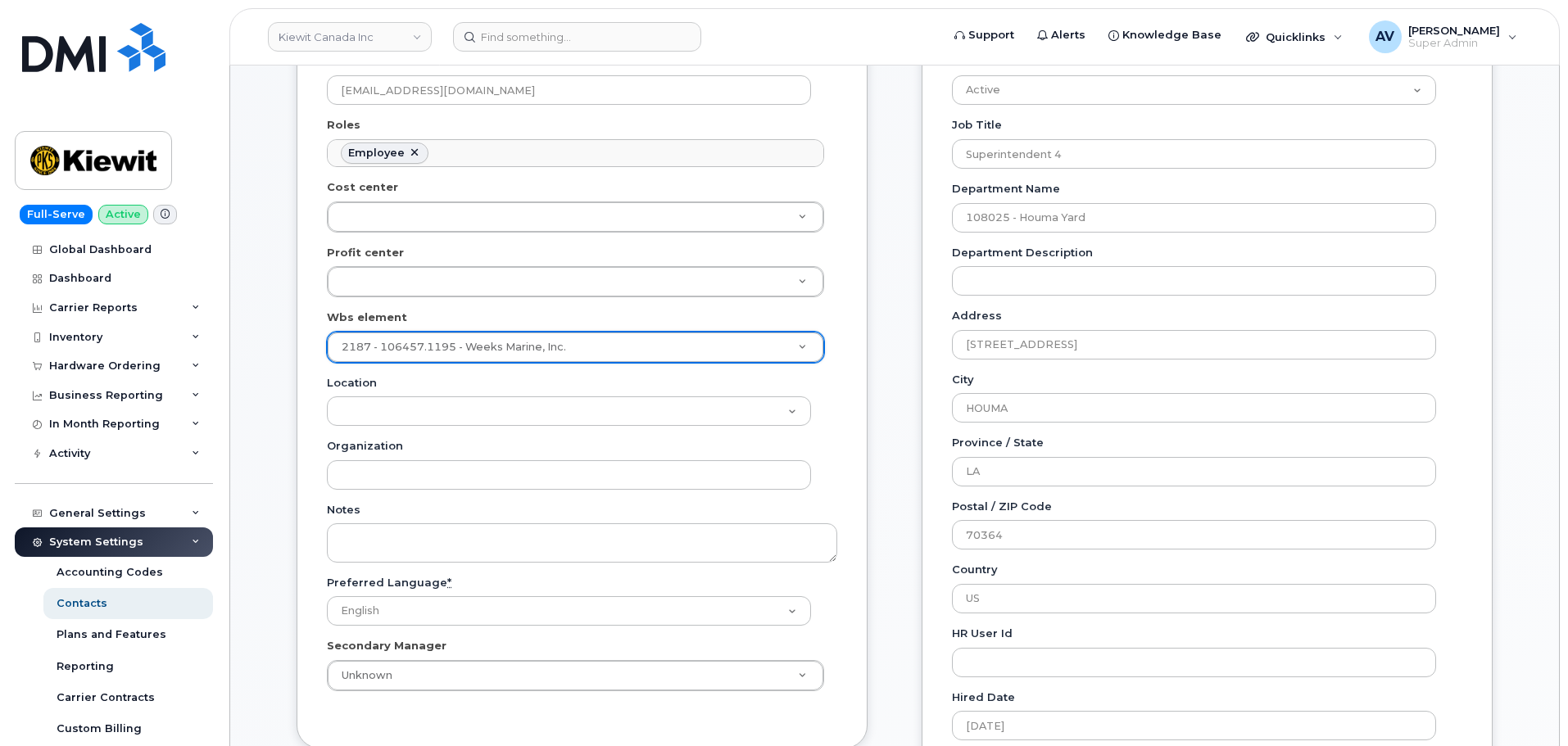
scroll to position [819, 0]
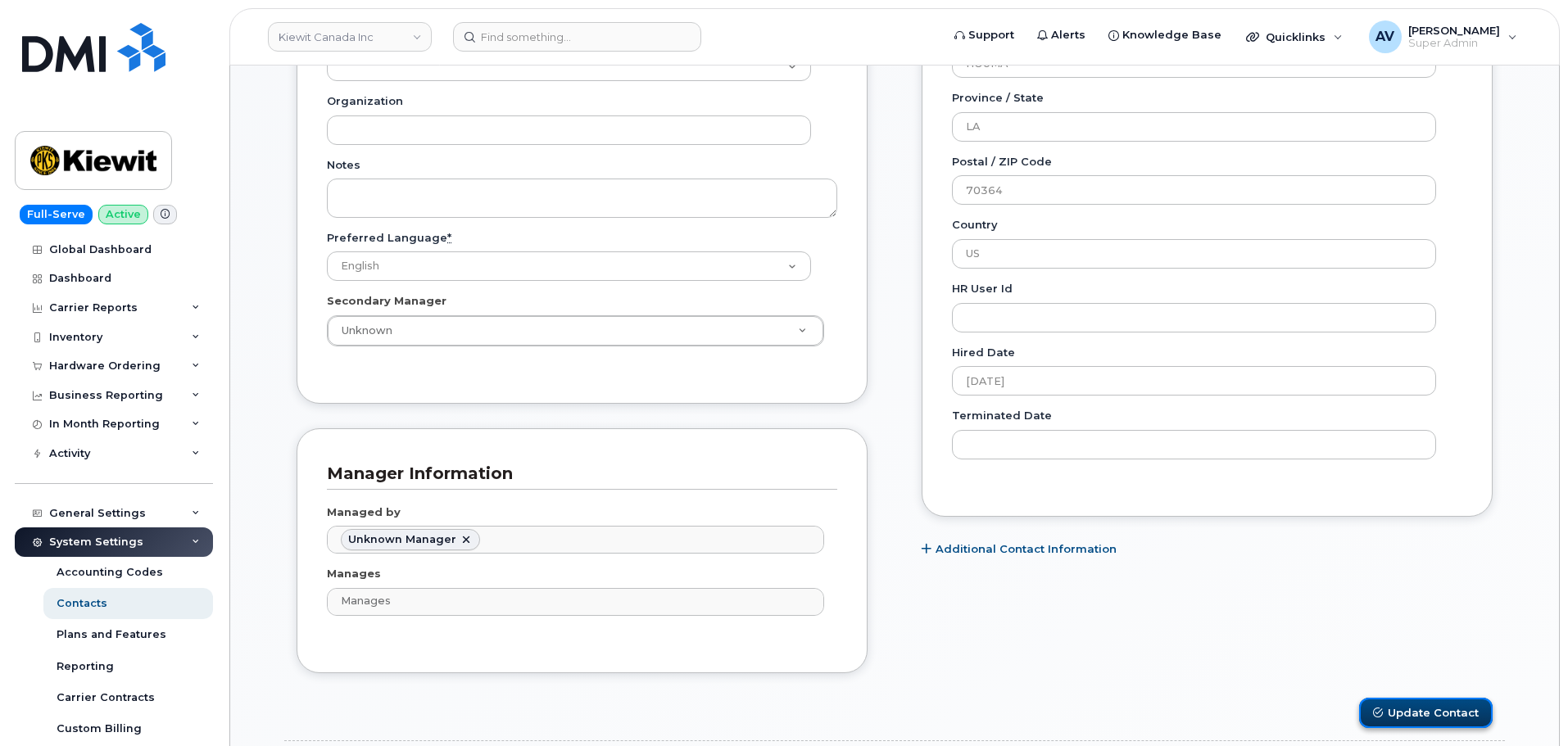
click at [1440, 716] on button "Update Contact" at bounding box center [1425, 712] width 133 height 30
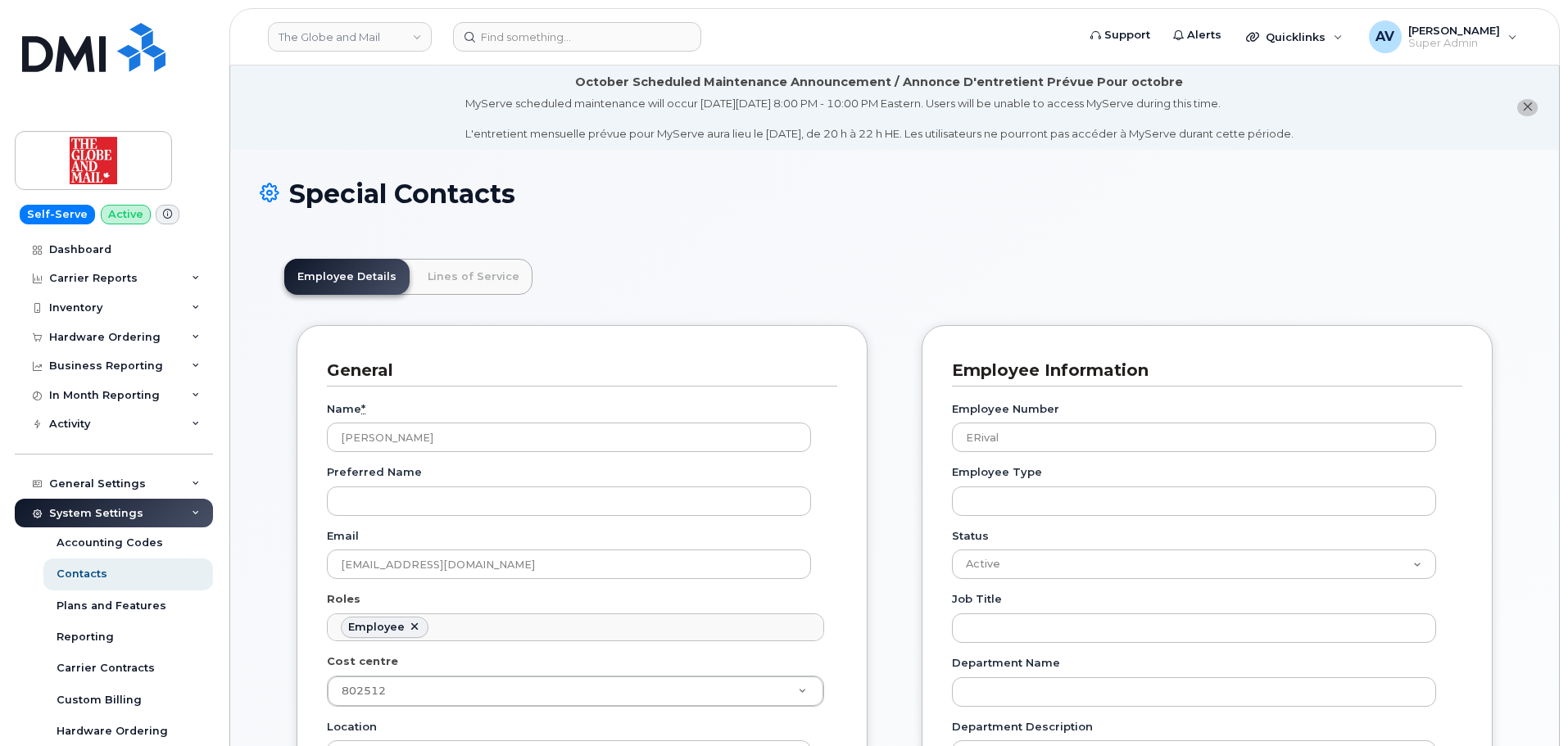
scroll to position [48, 0]
click at [378, 35] on link "The Globe and Mail" at bounding box center [349, 37] width 164 height 29
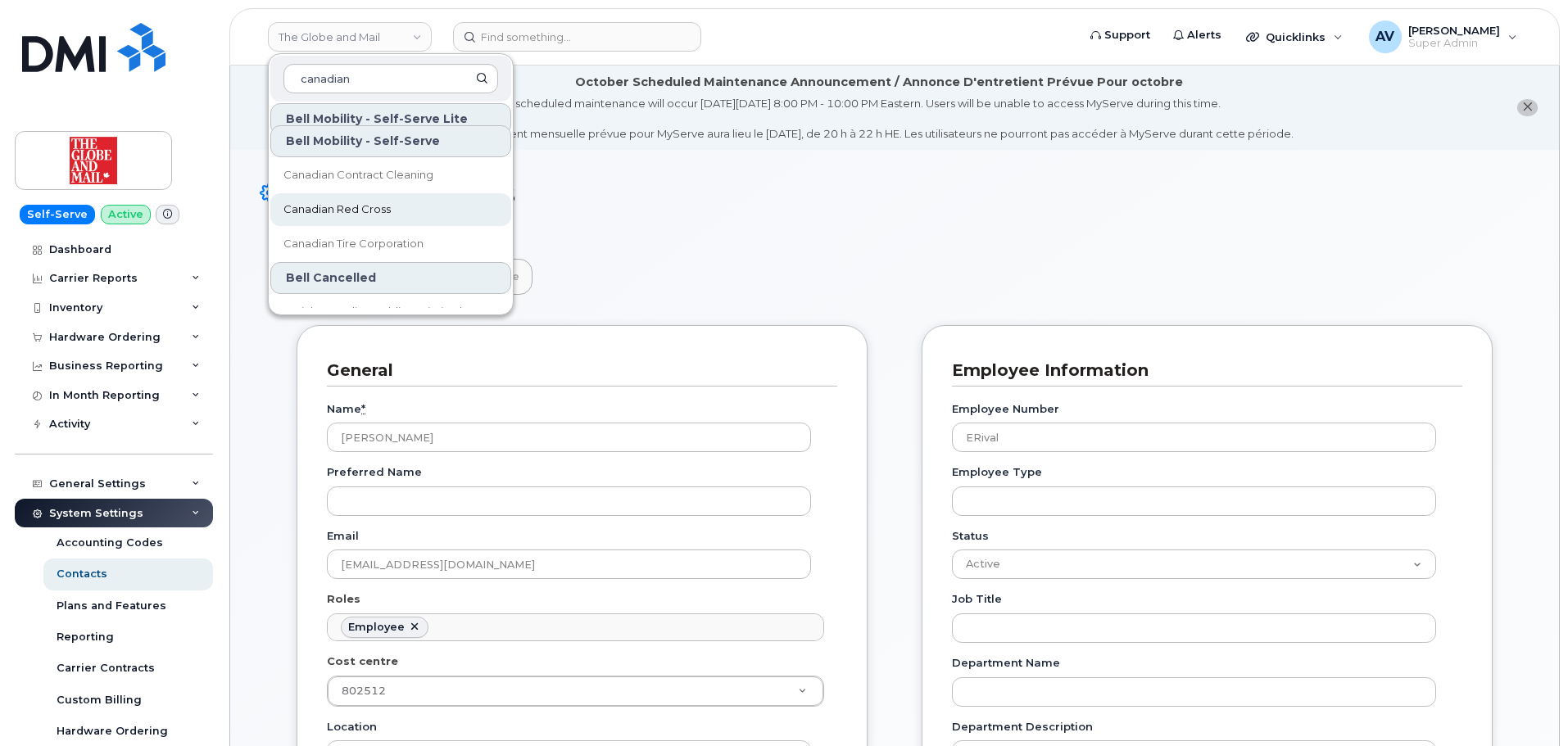
scroll to position [104, 0]
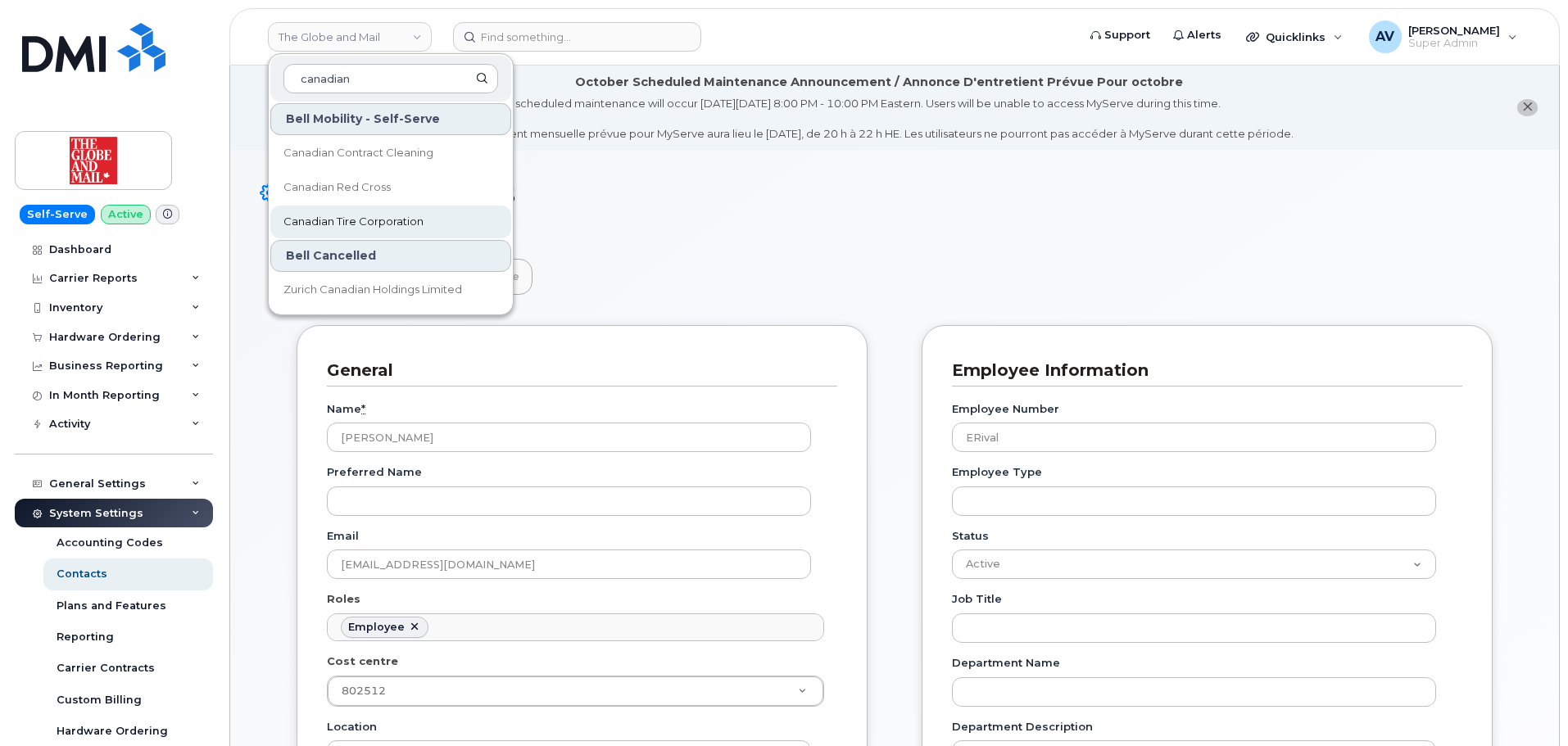
type input "canadian"
click at [417, 224] on span "Canadian Tire Corporation" at bounding box center [353, 221] width 140 height 16
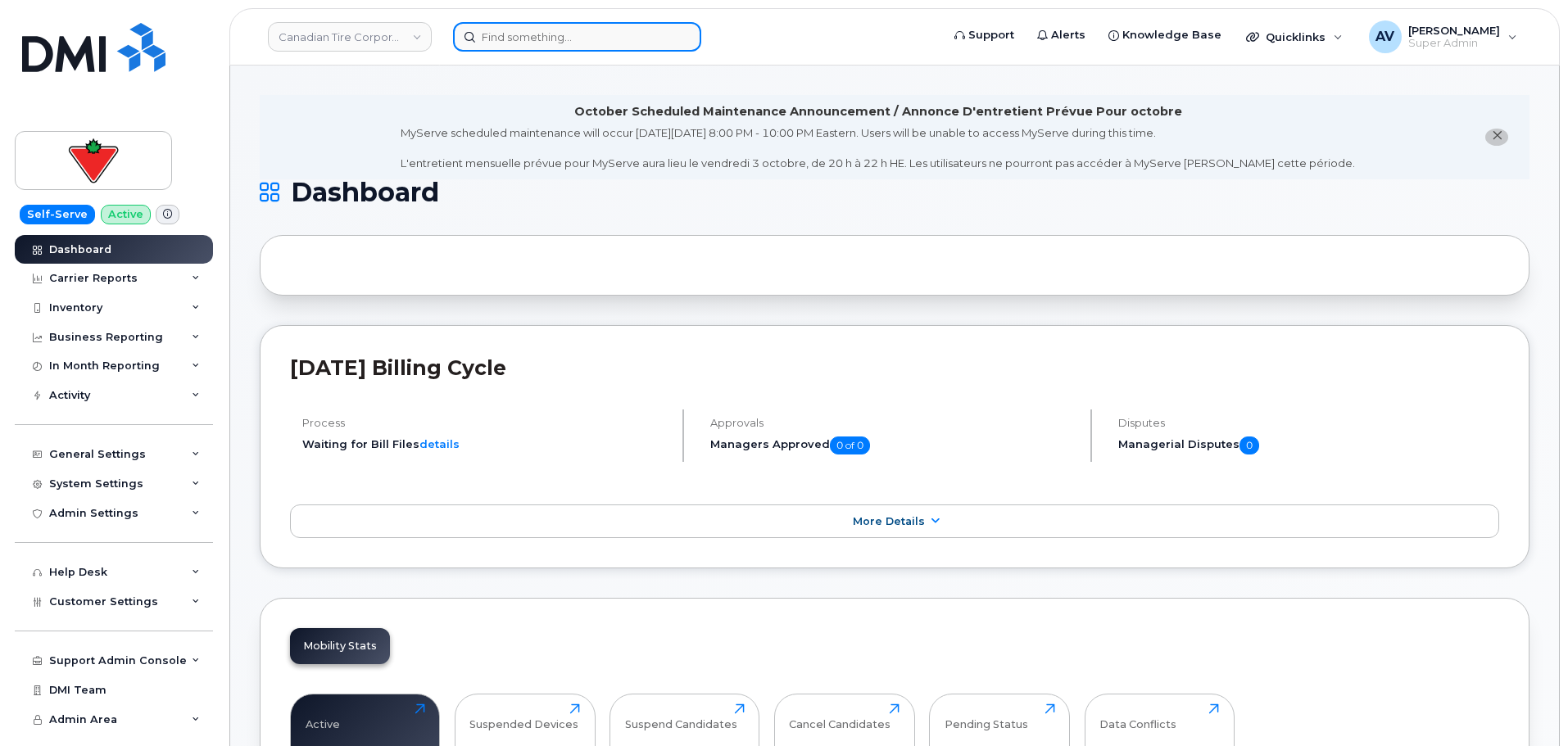
click at [602, 36] on input at bounding box center [577, 37] width 248 height 29
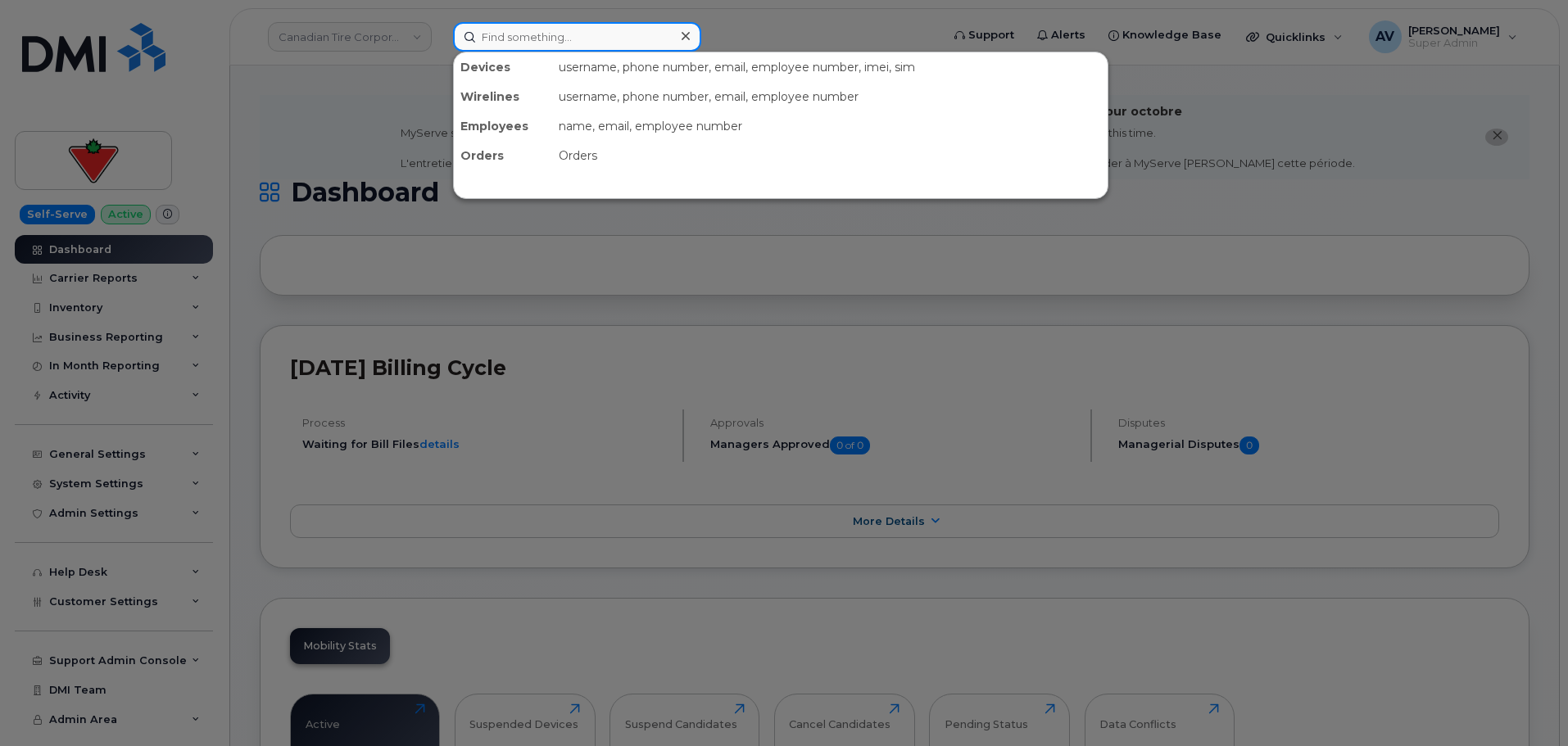
paste input "[PERSON_NAME]"
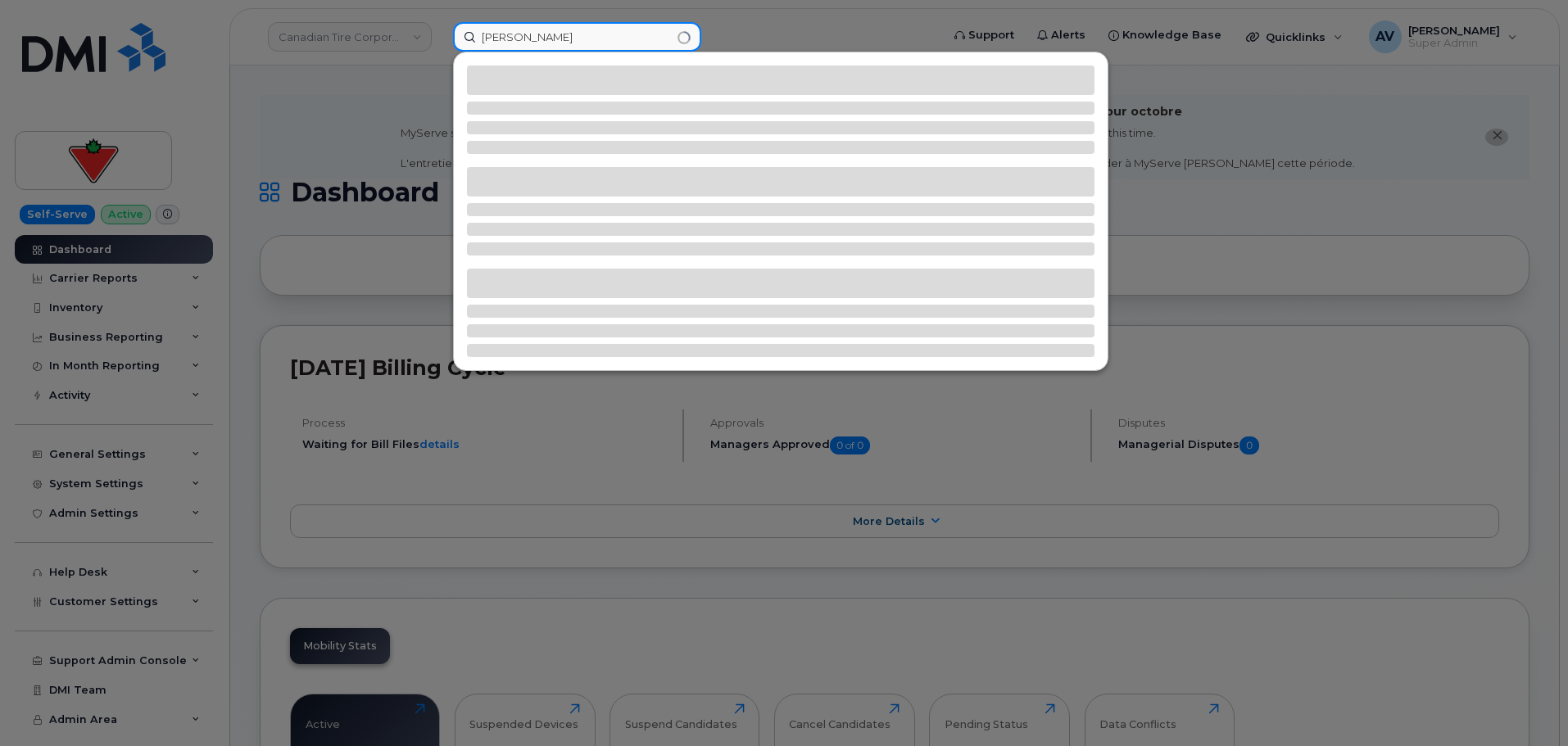
type input "[PERSON_NAME]"
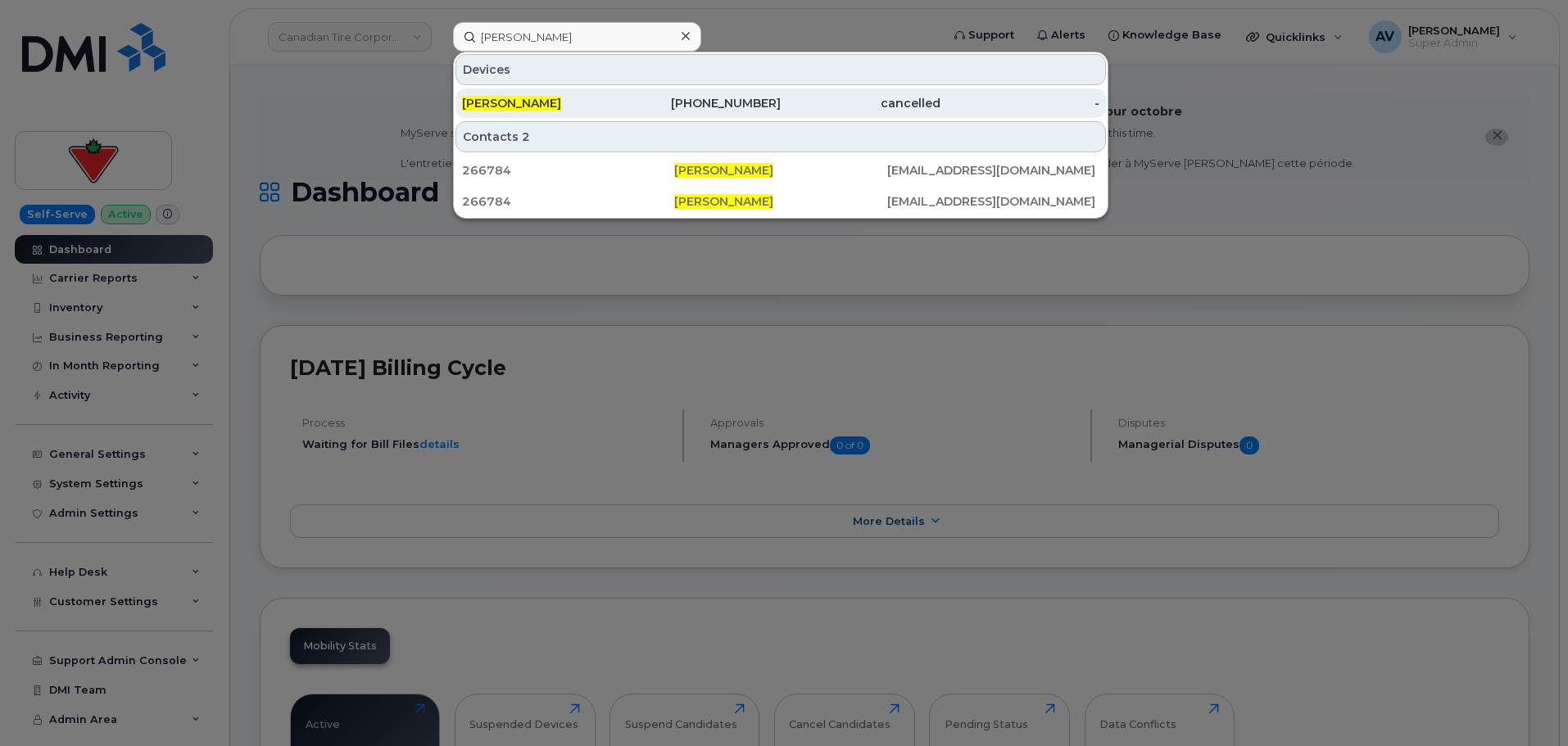
click at [618, 108] on div "[PERSON_NAME]" at bounding box center [542, 102] width 160 height 16
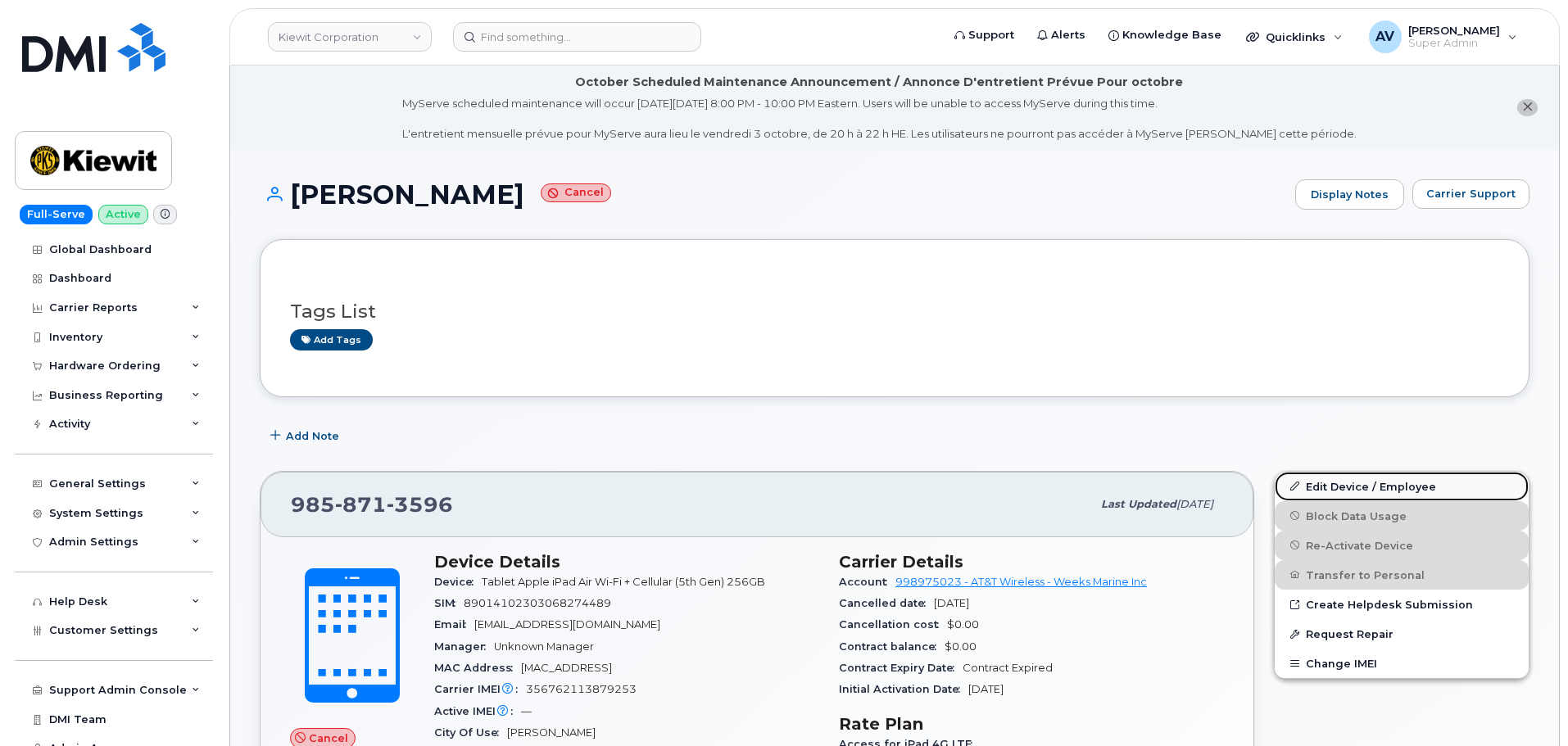
click at [1346, 484] on link "Edit Device / Employee" at bounding box center [1401, 486] width 254 height 29
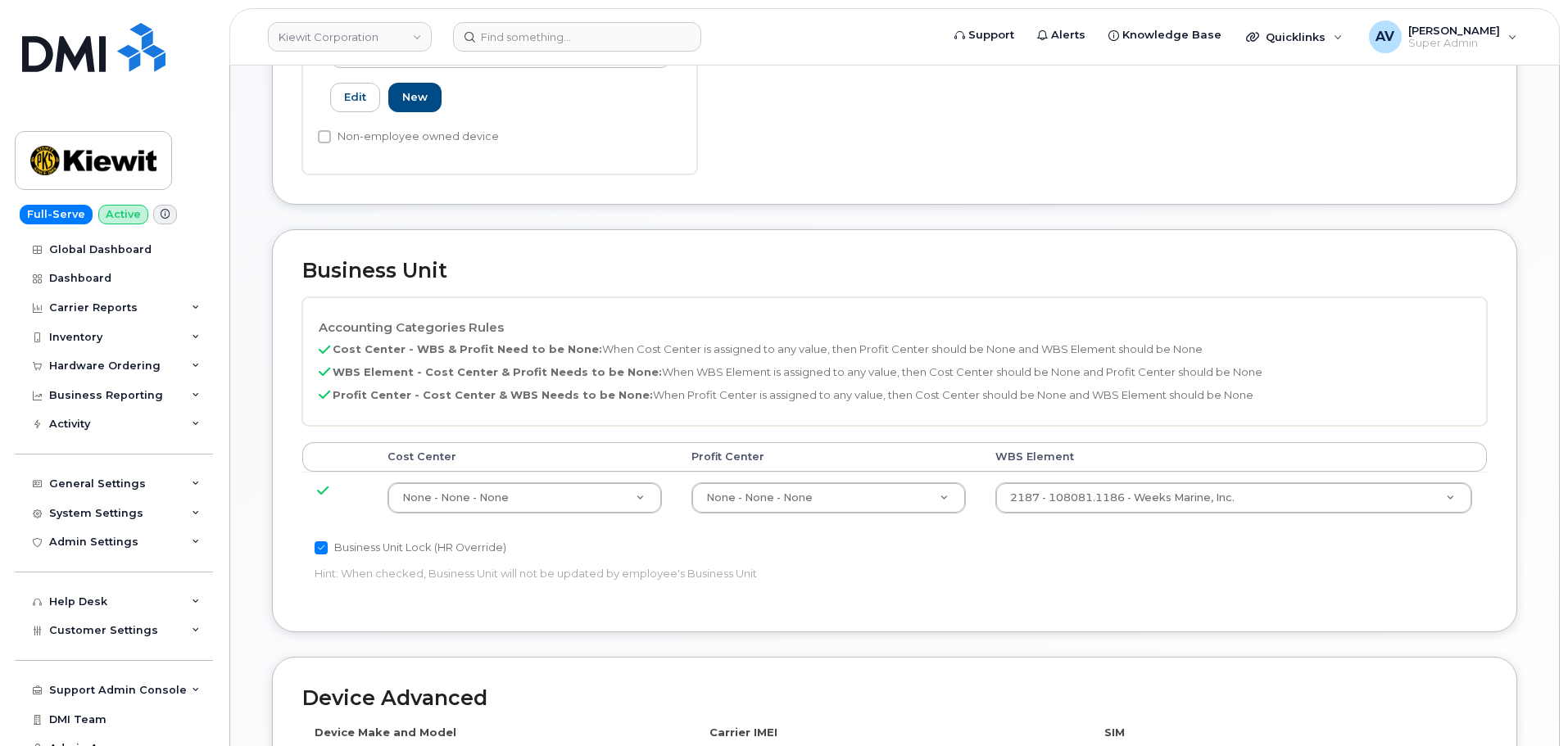
scroll to position [656, 0]
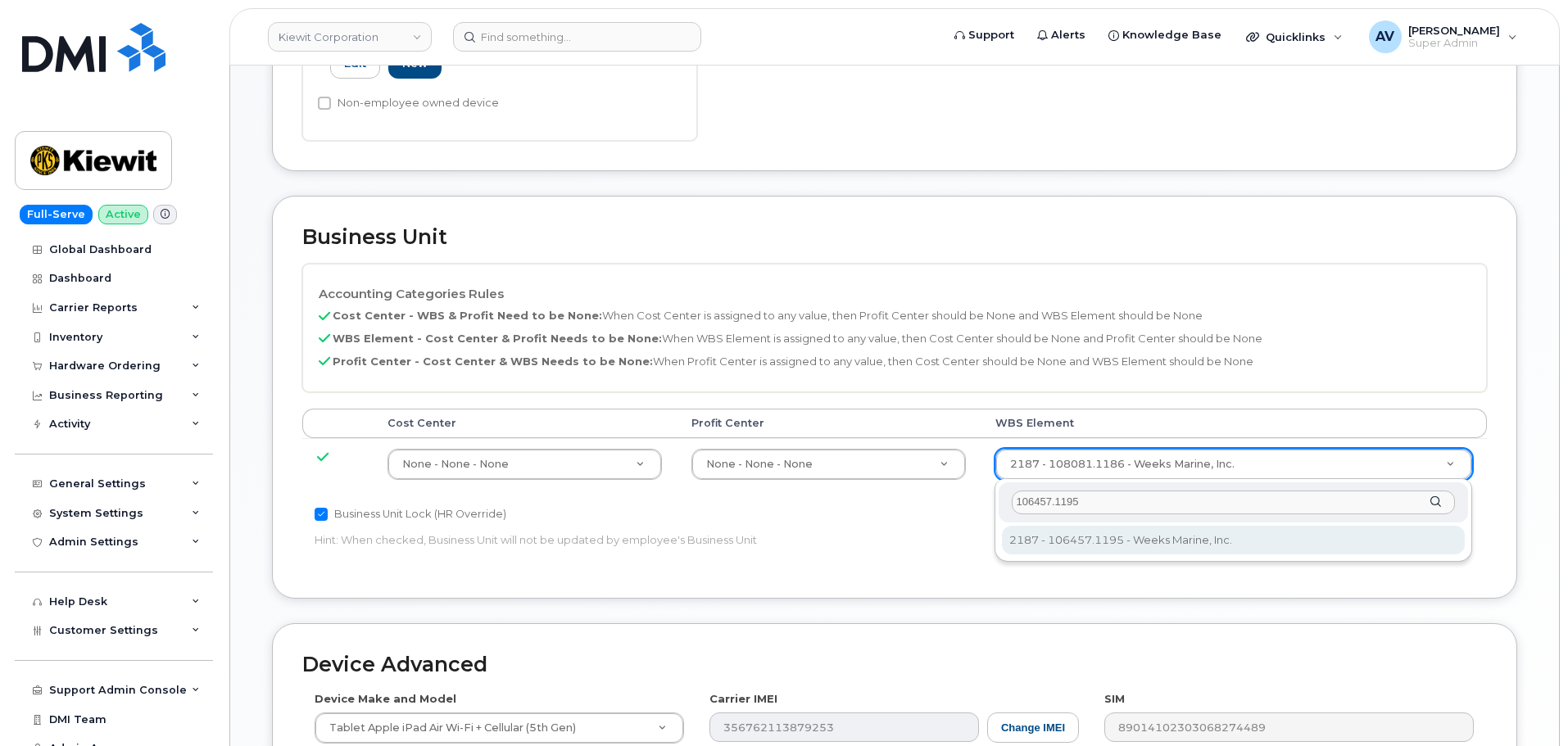
type input "106457.1195"
type input "35538040"
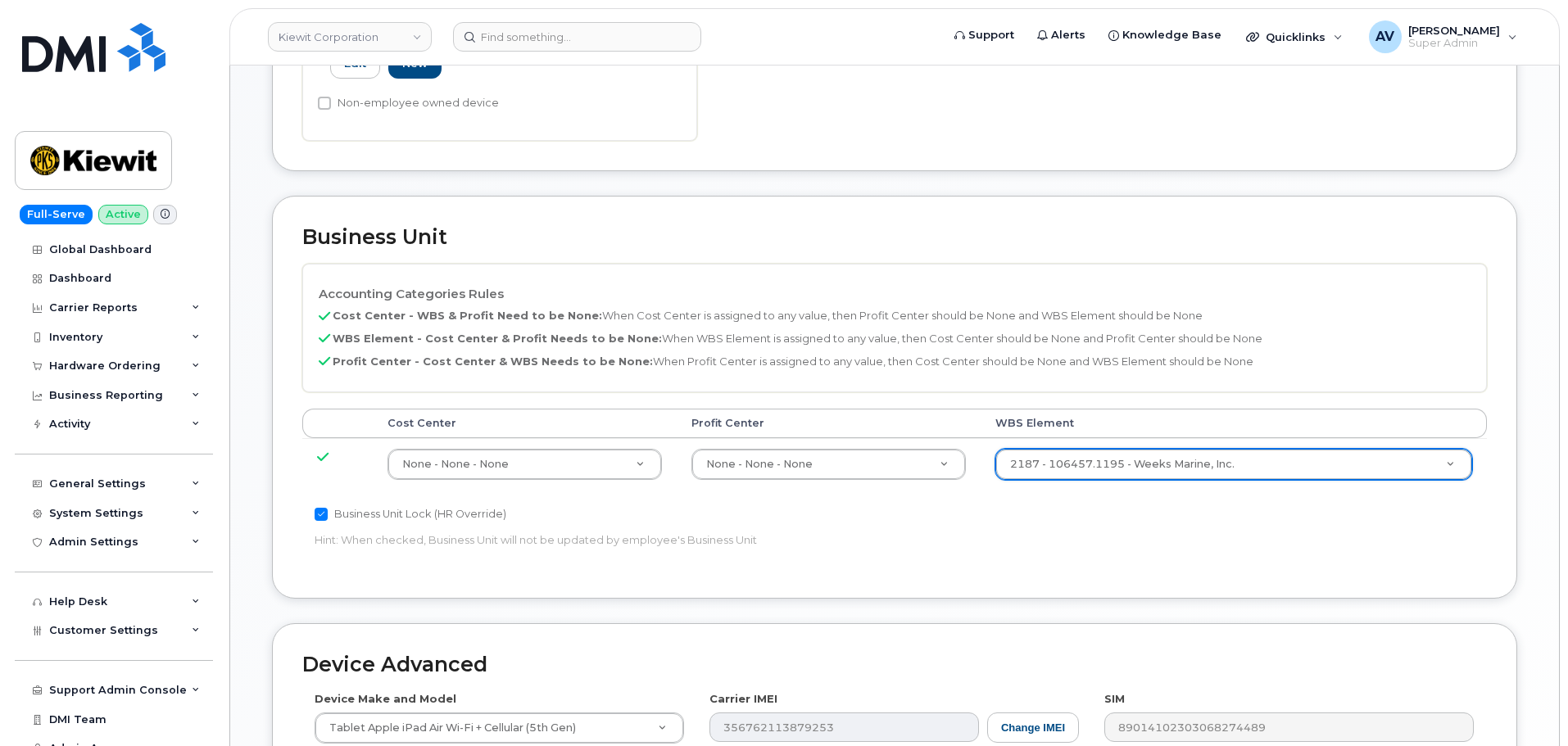
scroll to position [983, 0]
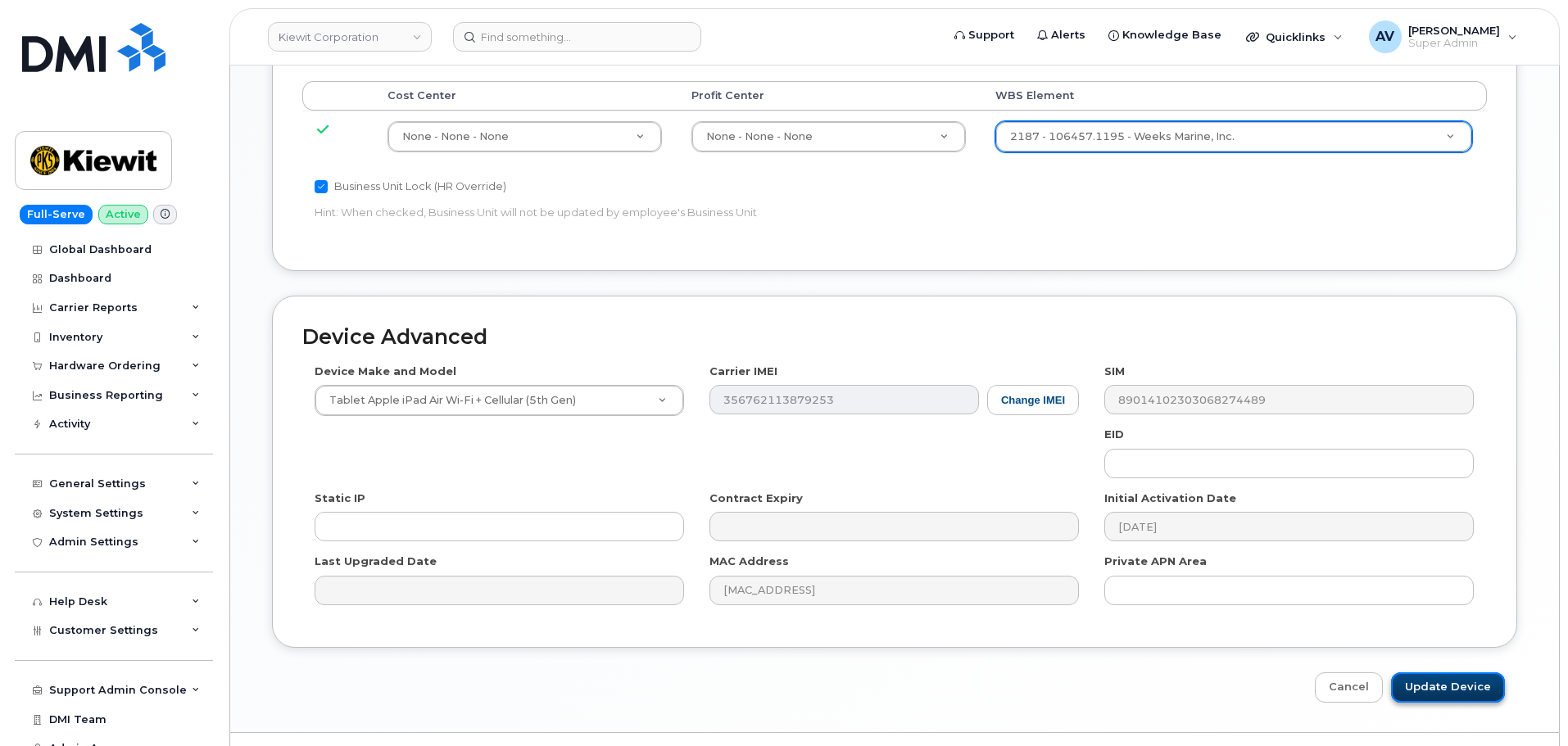
click at [1469, 685] on input "Update Device" at bounding box center [1448, 687] width 114 height 30
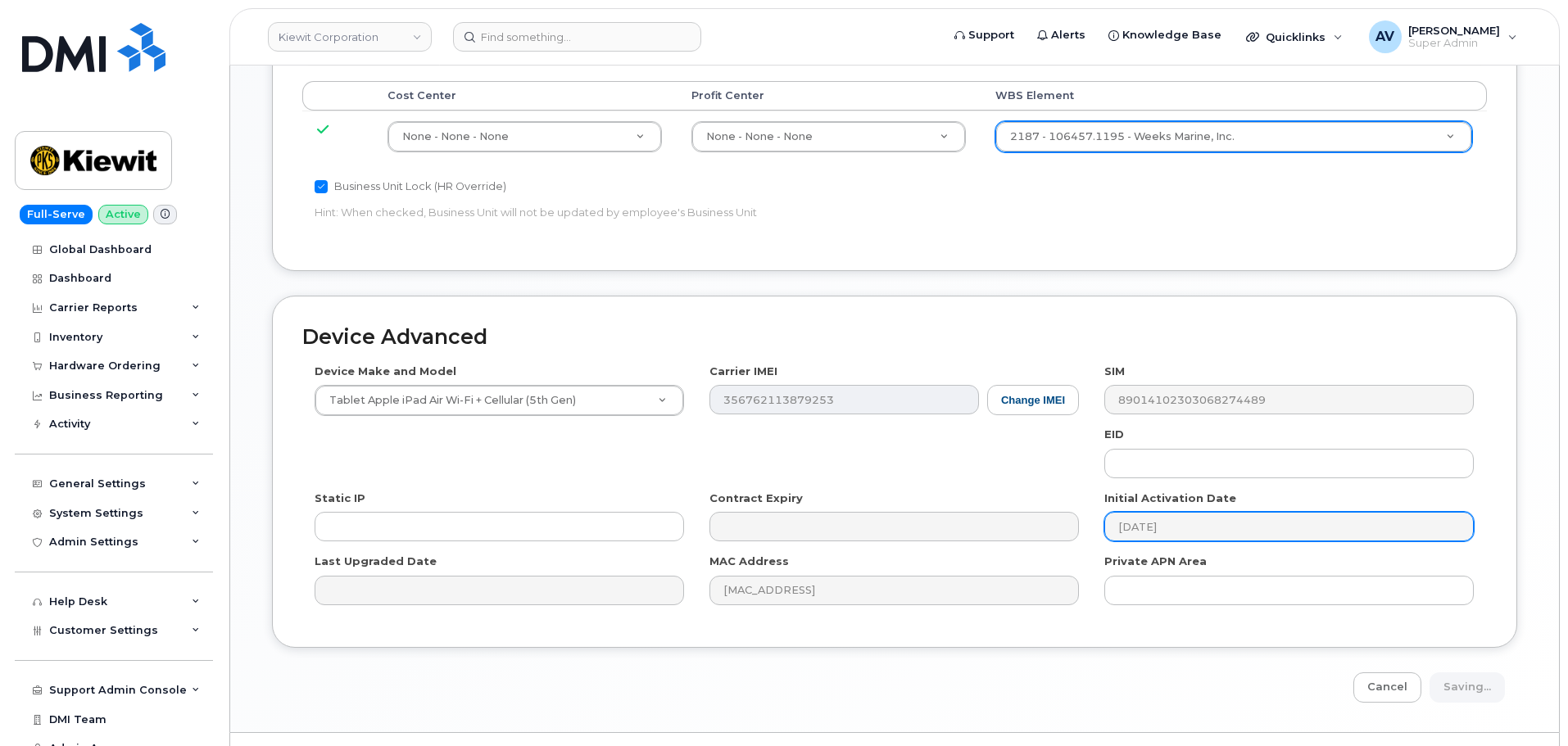
type input "Saving..."
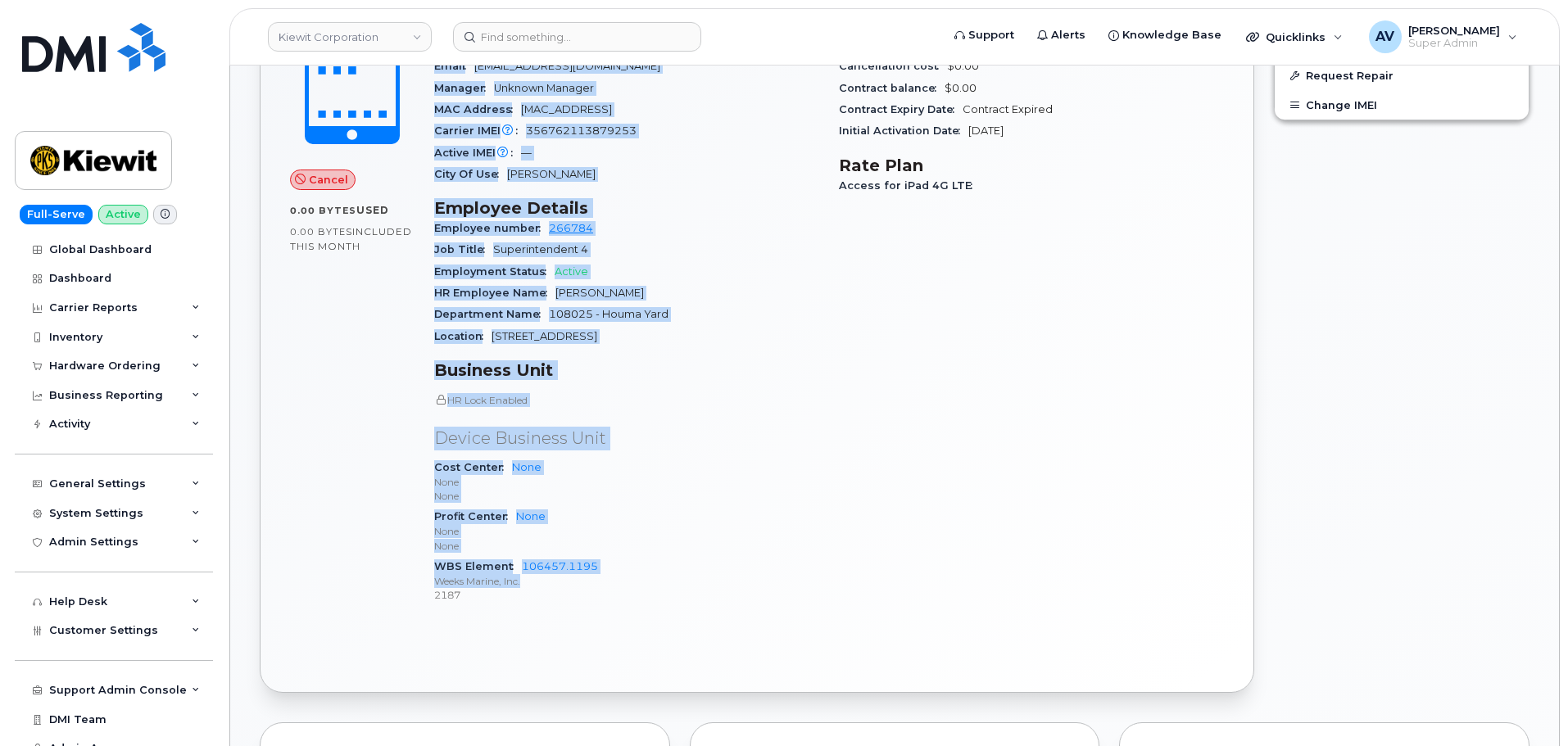
scroll to position [573, 0]
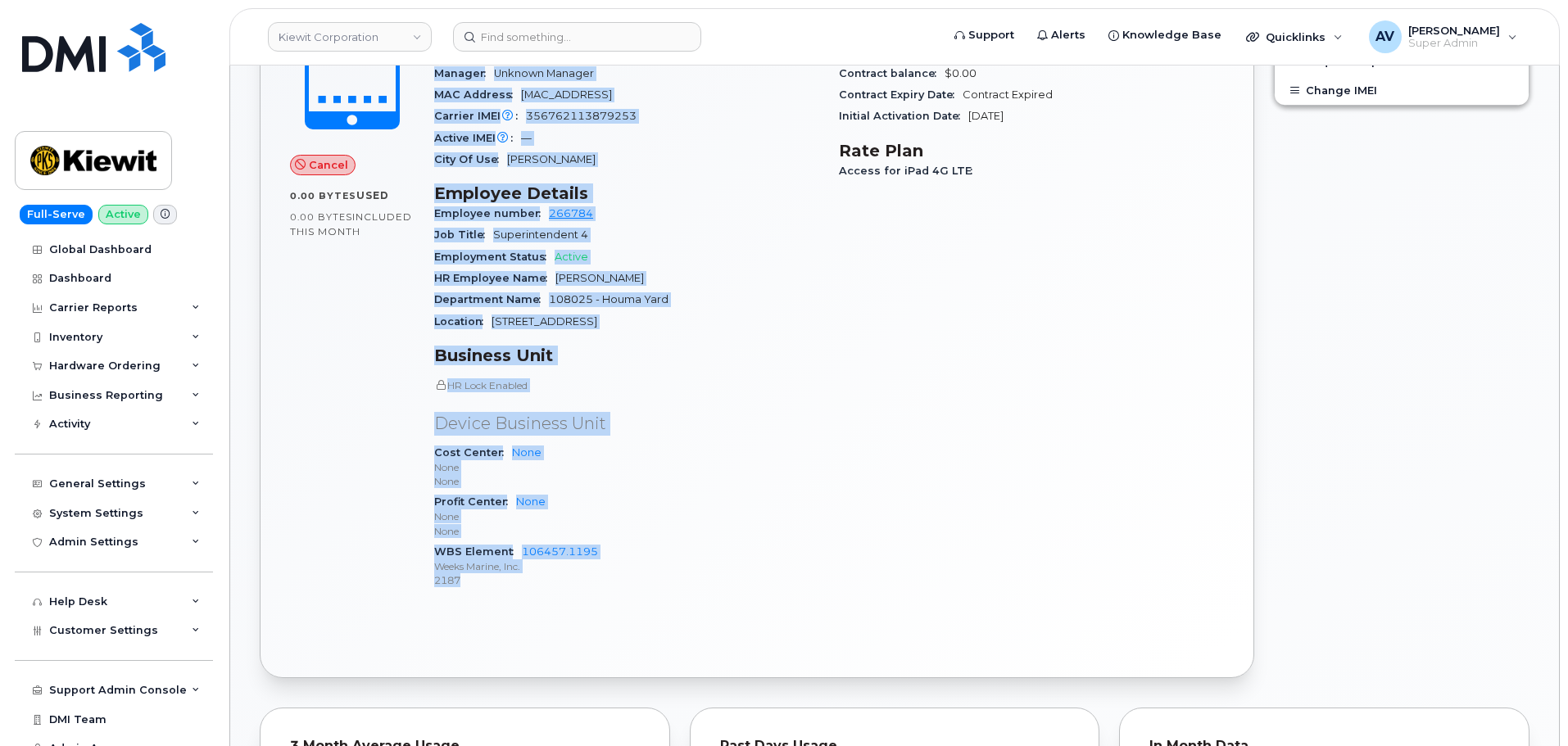
drag, startPoint x: 432, startPoint y: 312, endPoint x: 664, endPoint y: 576, distance: 351.5
click at [664, 576] on div "Device Details Device Tablet Apple iPad Air Wi-Fi + Cellular (5th Gen) 256GB SI…" at bounding box center [627, 291] width 404 height 644
copy div "Device Details Device Tablet Apple iPad Air Wi-Fi + Cellular (5th Gen) 256GB SI…"
